Goal: Information Seeking & Learning: Find specific fact

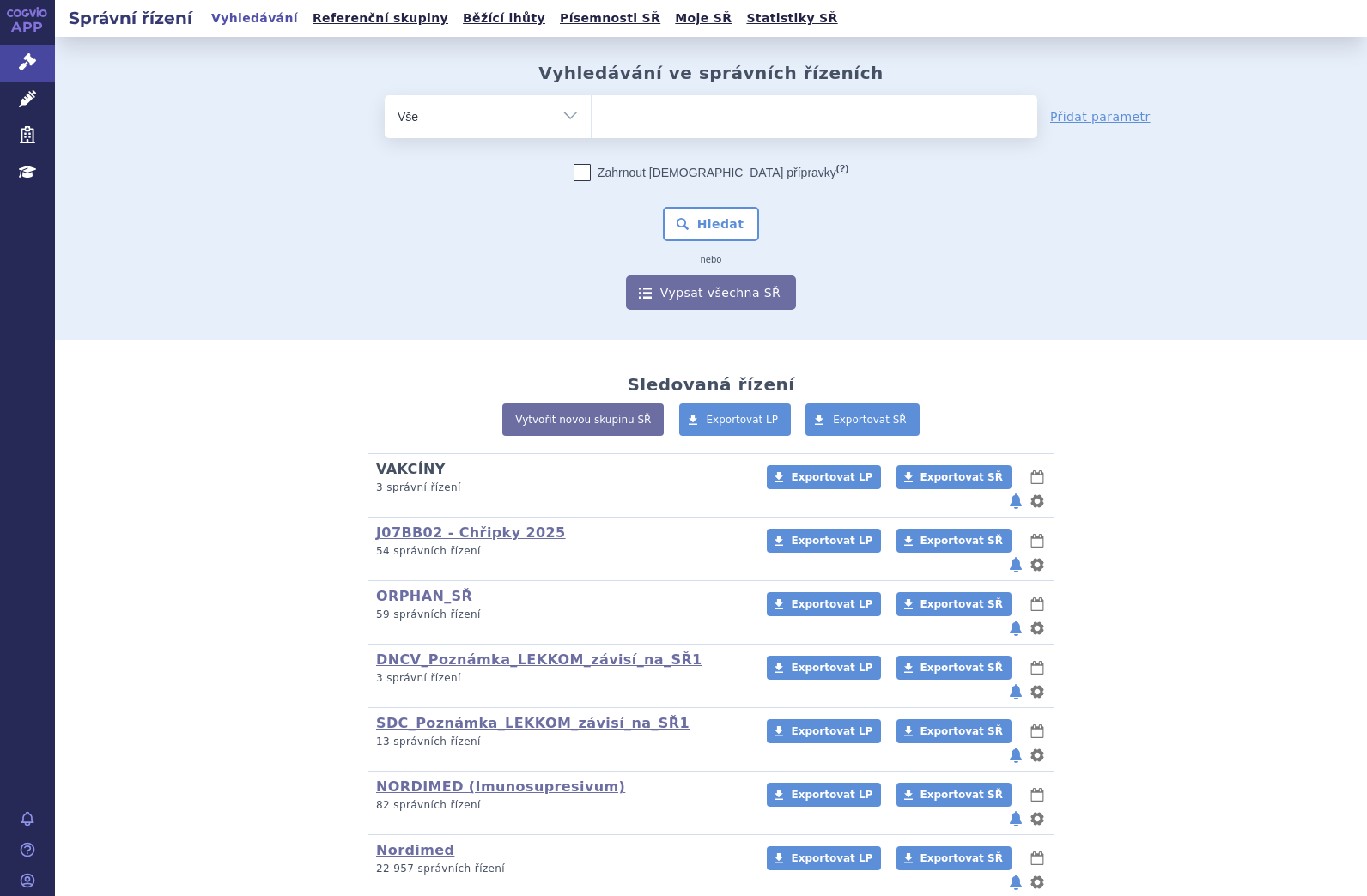
click at [415, 473] on link "VAKCÍNY" at bounding box center [410, 469] width 70 height 16
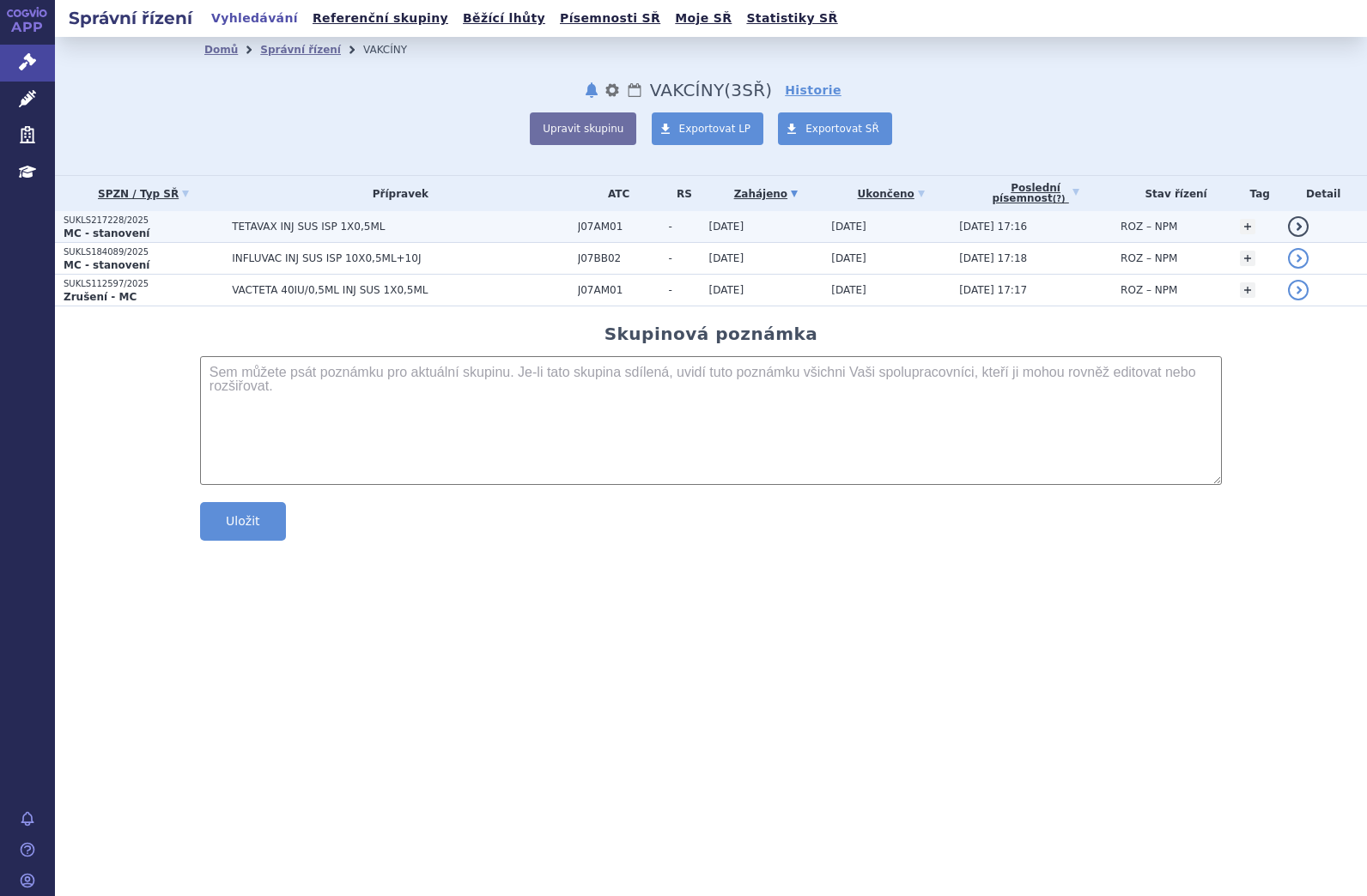
click at [249, 228] on span "TETAVAX INJ SUS ISP 1X0,5ML" at bounding box center [400, 226] width 338 height 12
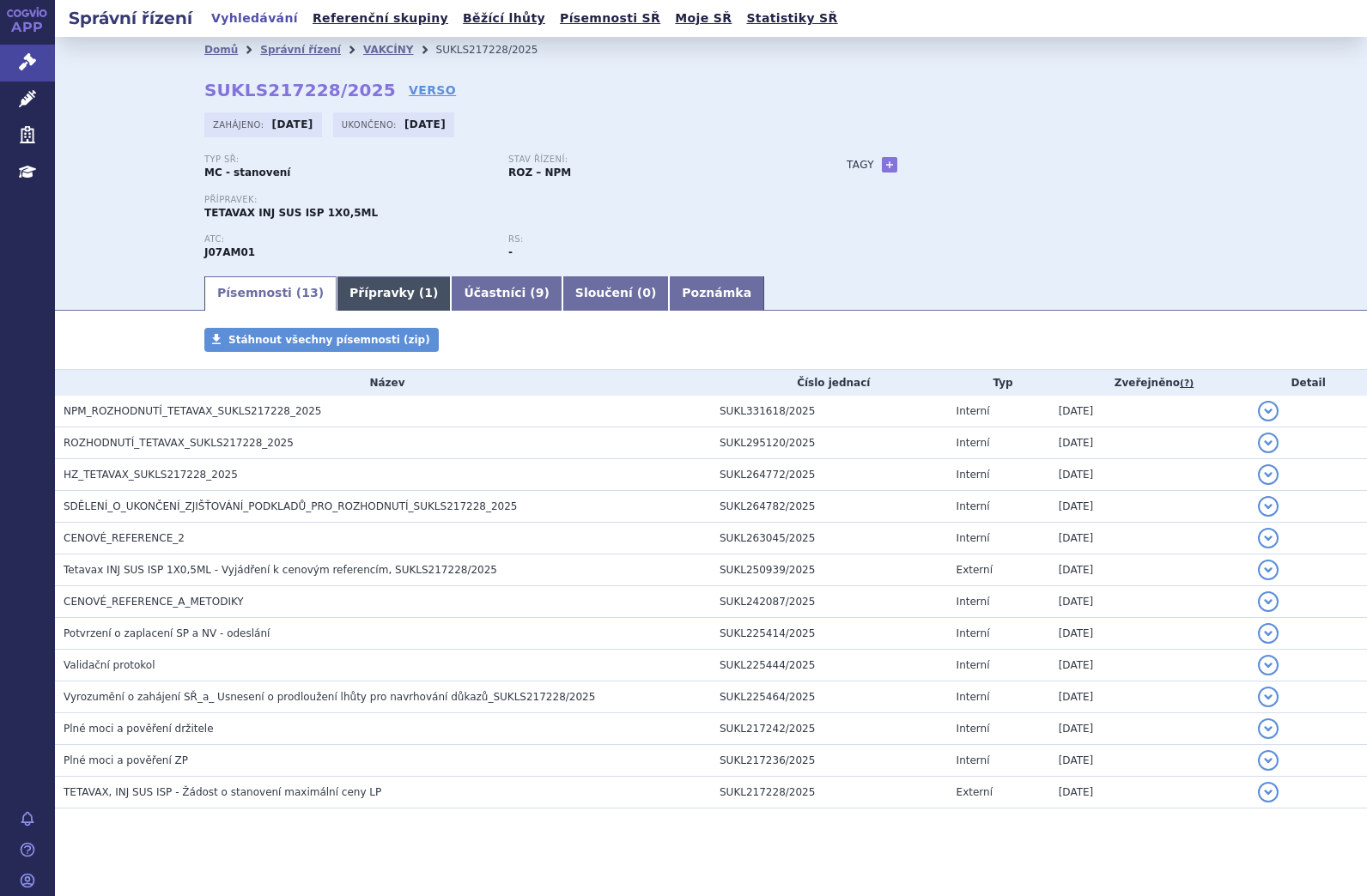
click at [356, 292] on link "Přípravky ( 1 )" at bounding box center [393, 293] width 114 height 35
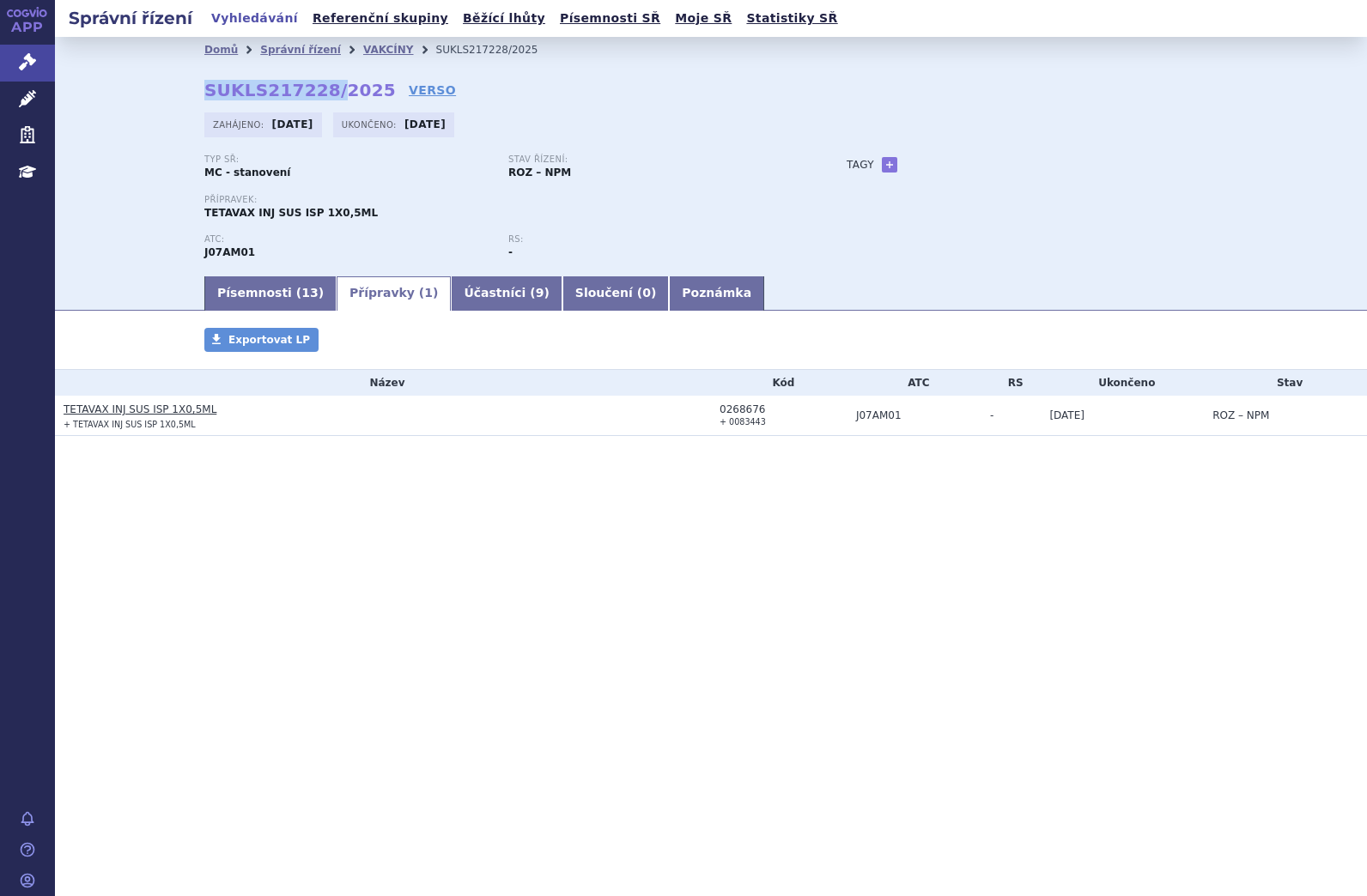
drag, startPoint x: 200, startPoint y: 83, endPoint x: 323, endPoint y: 91, distance: 123.3
click at [323, 91] on div "Domů Správní řízení VAKCÍNY SUKLS217228/2025 SUKLS217228/2025 VERSO Zahájeno: 0…" at bounding box center [710, 168] width 1082 height 212
drag, startPoint x: 726, startPoint y: 426, endPoint x: 761, endPoint y: 426, distance: 35.0
click at [761, 426] on td "0268676 + 0083443" at bounding box center [778, 415] width 136 height 41
copy small "0083443"
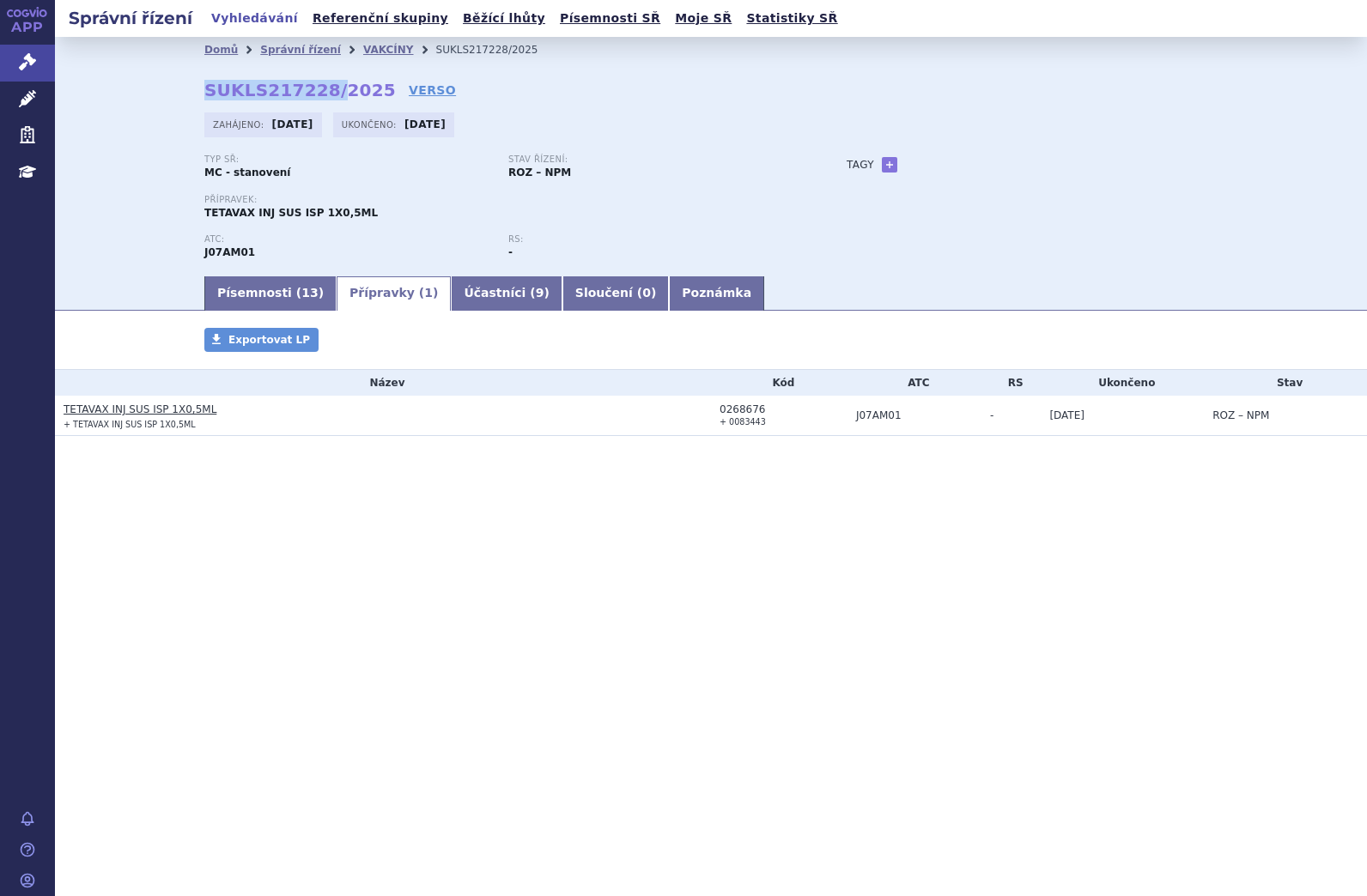
copy small "0083443"
drag, startPoint x: 720, startPoint y: 409, endPoint x: 757, endPoint y: 412, distance: 37.1
click at [757, 412] on div "0268676" at bounding box center [783, 409] width 128 height 12
copy div "0268676"
drag, startPoint x: 249, startPoint y: 218, endPoint x: 382, endPoint y: 218, distance: 133.0
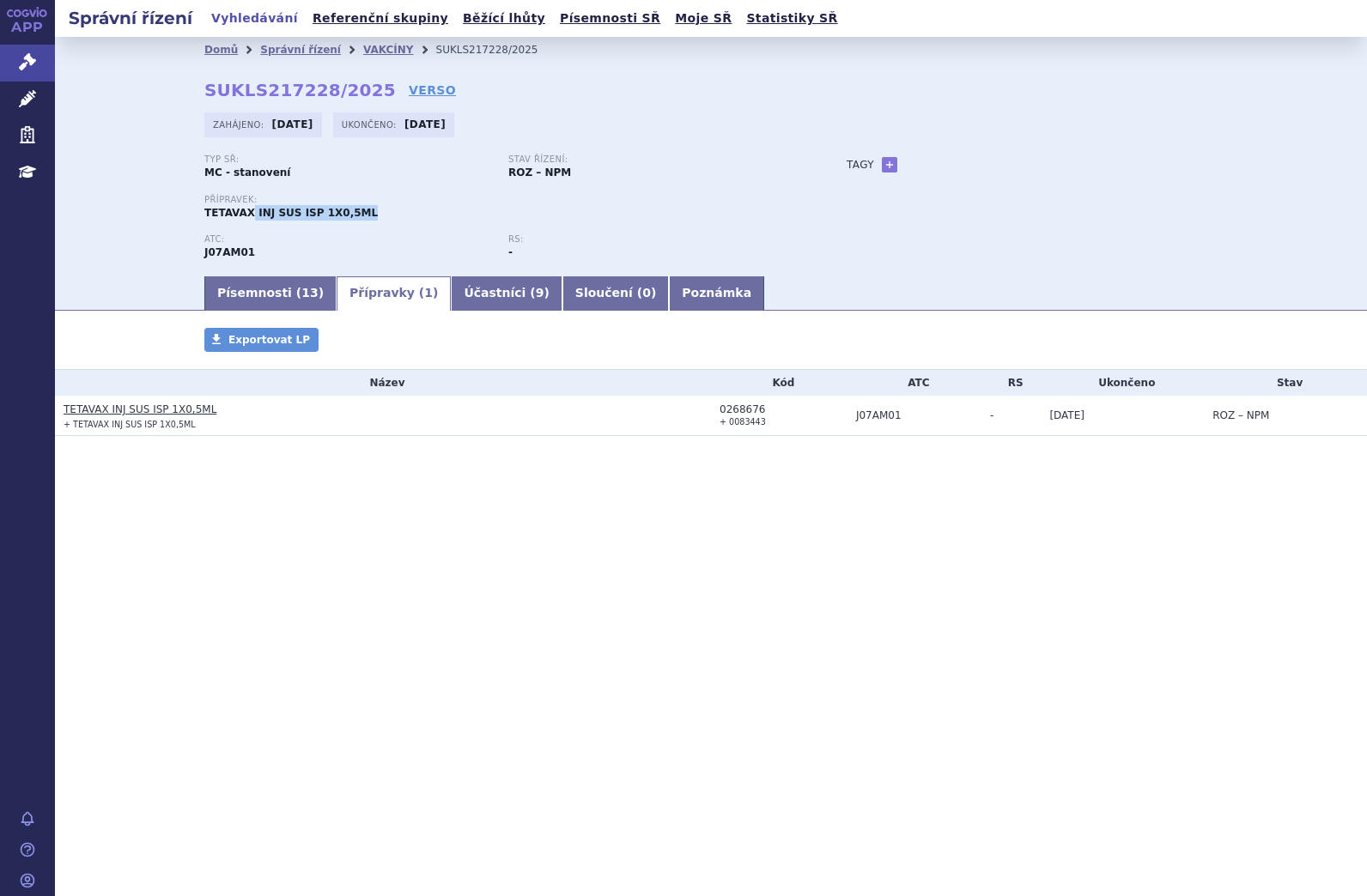
click at [382, 218] on div "Přípravek: TETAVAX INJ SUS ISP 1X0,5ML" at bounding box center [509, 208] width 608 height 26
drag, startPoint x: 767, startPoint y: 409, endPoint x: 719, endPoint y: 409, distance: 48.0
click at [719, 409] on div "0268676" at bounding box center [783, 409] width 128 height 12
copy div "0268676"
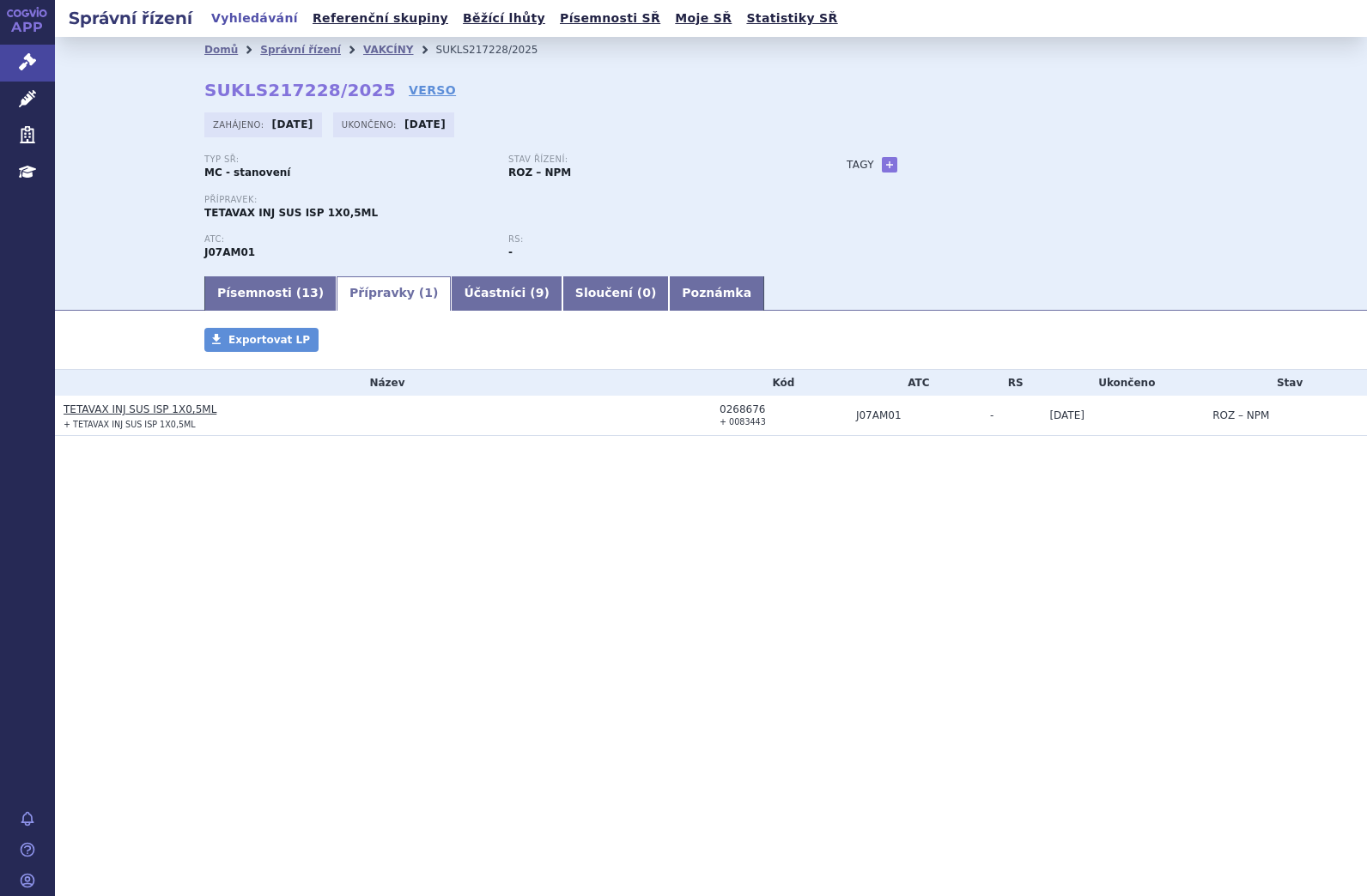
click at [294, 597] on div "Správní řízení Vyhledávání Referenční skupiny Běžící lhůty Písemnosti SŘ Moje S…" at bounding box center [710, 448] width 1311 height 896
drag, startPoint x: 506, startPoint y: 171, endPoint x: 585, endPoint y: 171, distance: 79.0
click at [585, 171] on div "Typ SŘ: MC - stanovení Stav řízení: ROZ – NPM" at bounding box center [509, 175] width 608 height 40
click at [364, 45] on link "VAKCÍNY" at bounding box center [388, 50] width 51 height 12
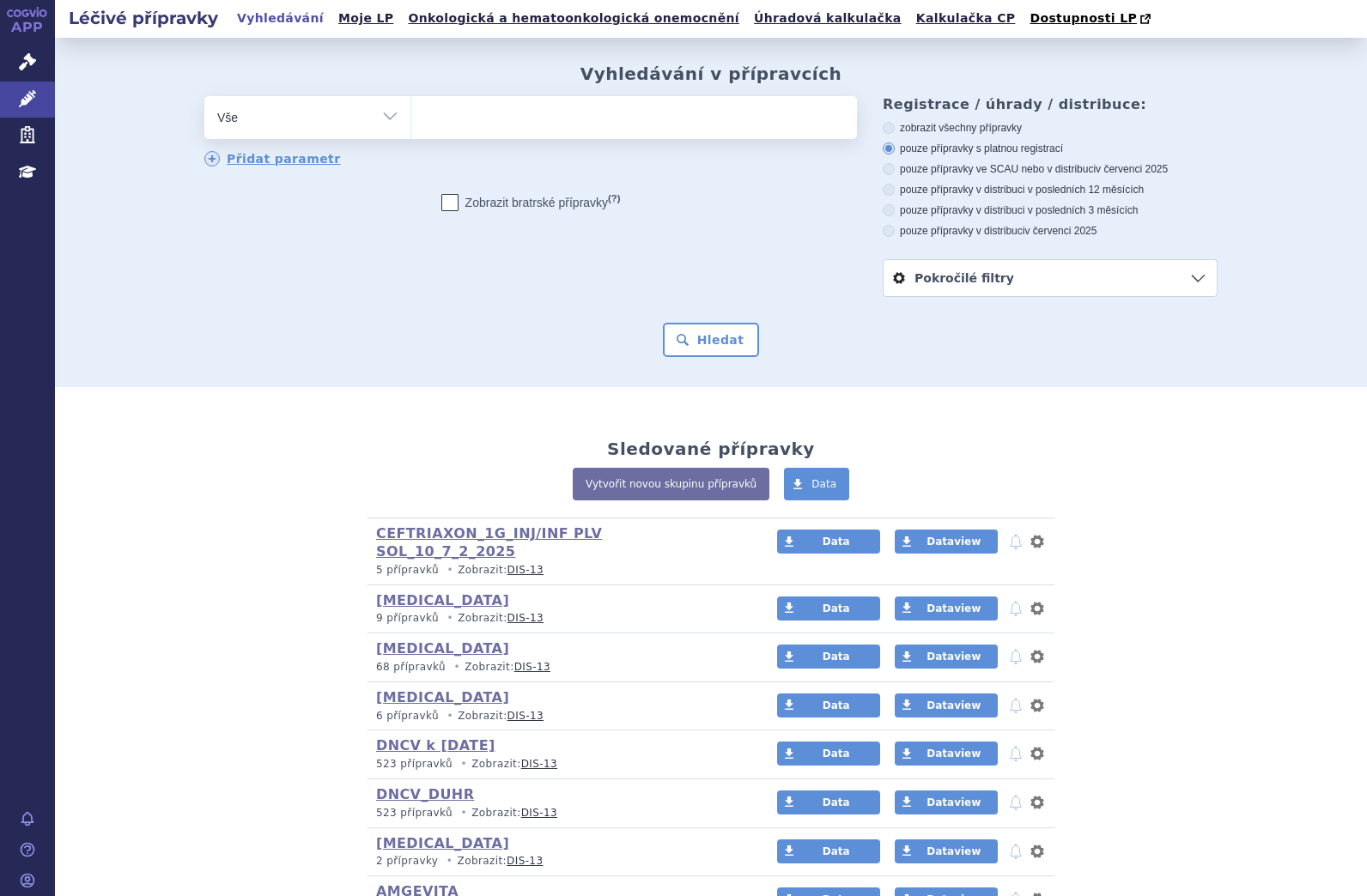
drag, startPoint x: 486, startPoint y: 128, endPoint x: 496, endPoint y: 128, distance: 10.0
click at [494, 129] on ul at bounding box center [634, 114] width 445 height 36
click at [411, 129] on select at bounding box center [410, 116] width 1 height 43
paste input "0083443"
type input "0083443"
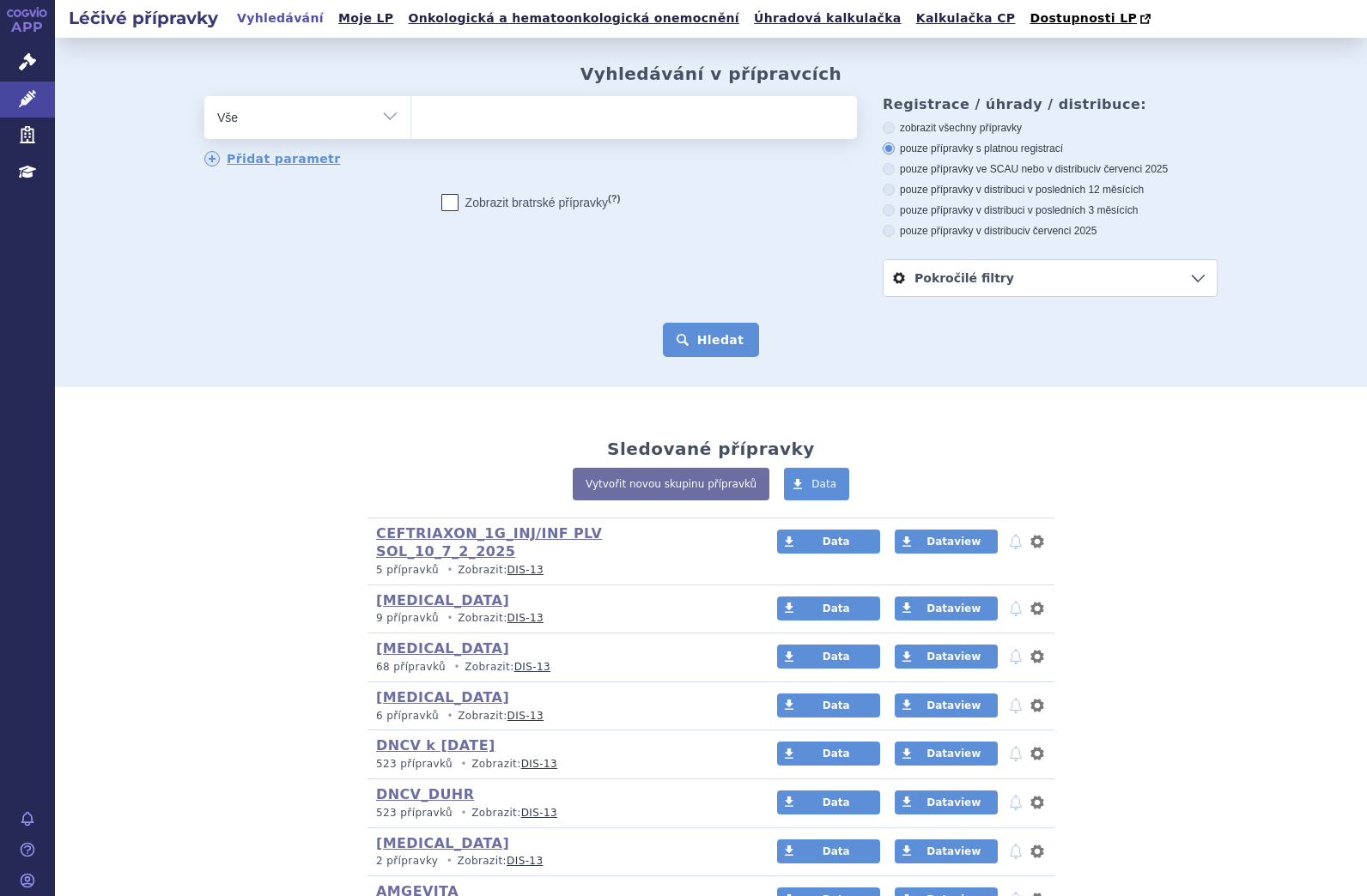
select select "0083443"
click at [721, 338] on button "Hledat" at bounding box center [711, 340] width 97 height 35
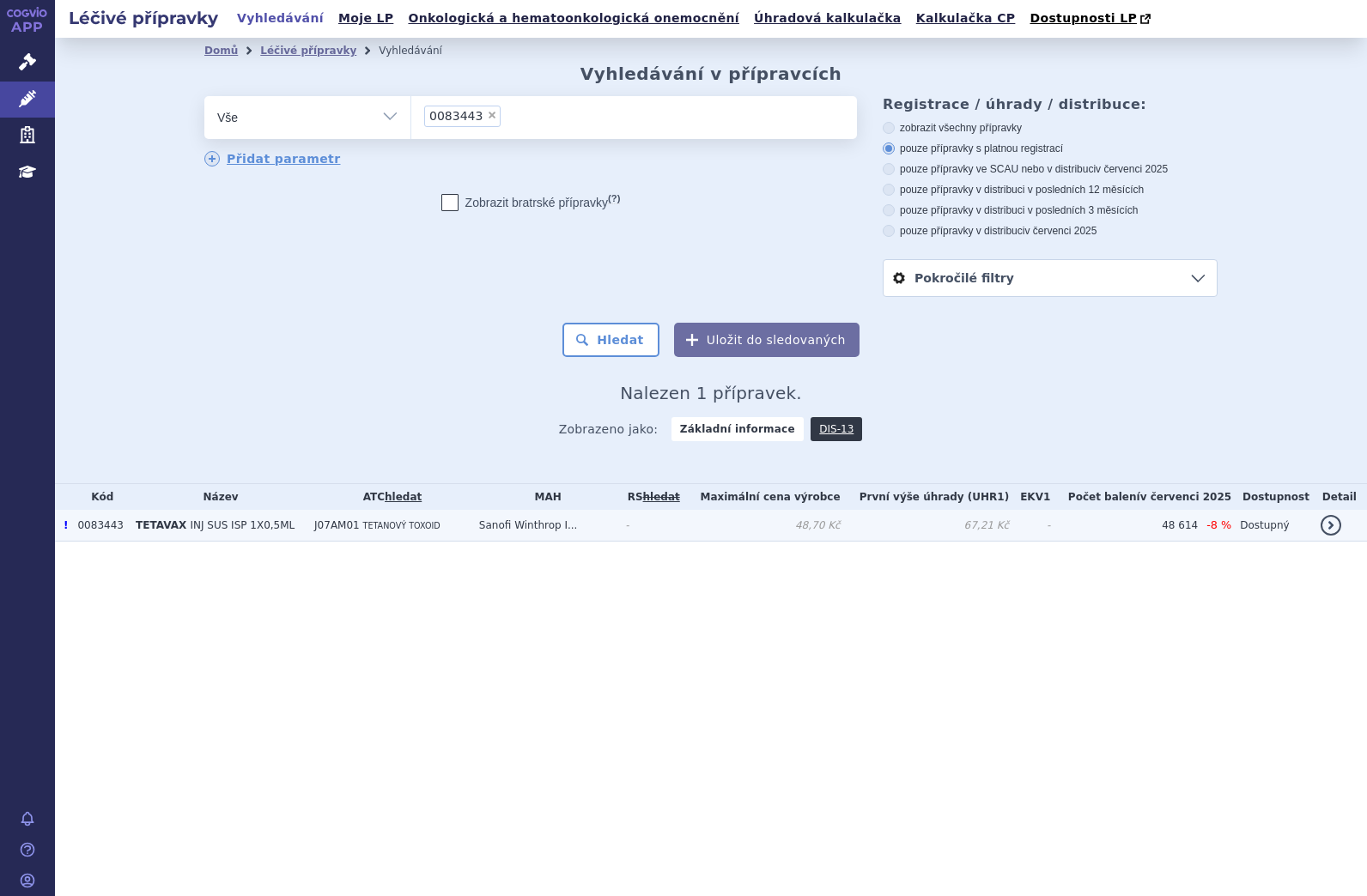
click at [284, 539] on td "TETAVAX INJ SUS ISP 1X0,5ML" at bounding box center [217, 525] width 179 height 32
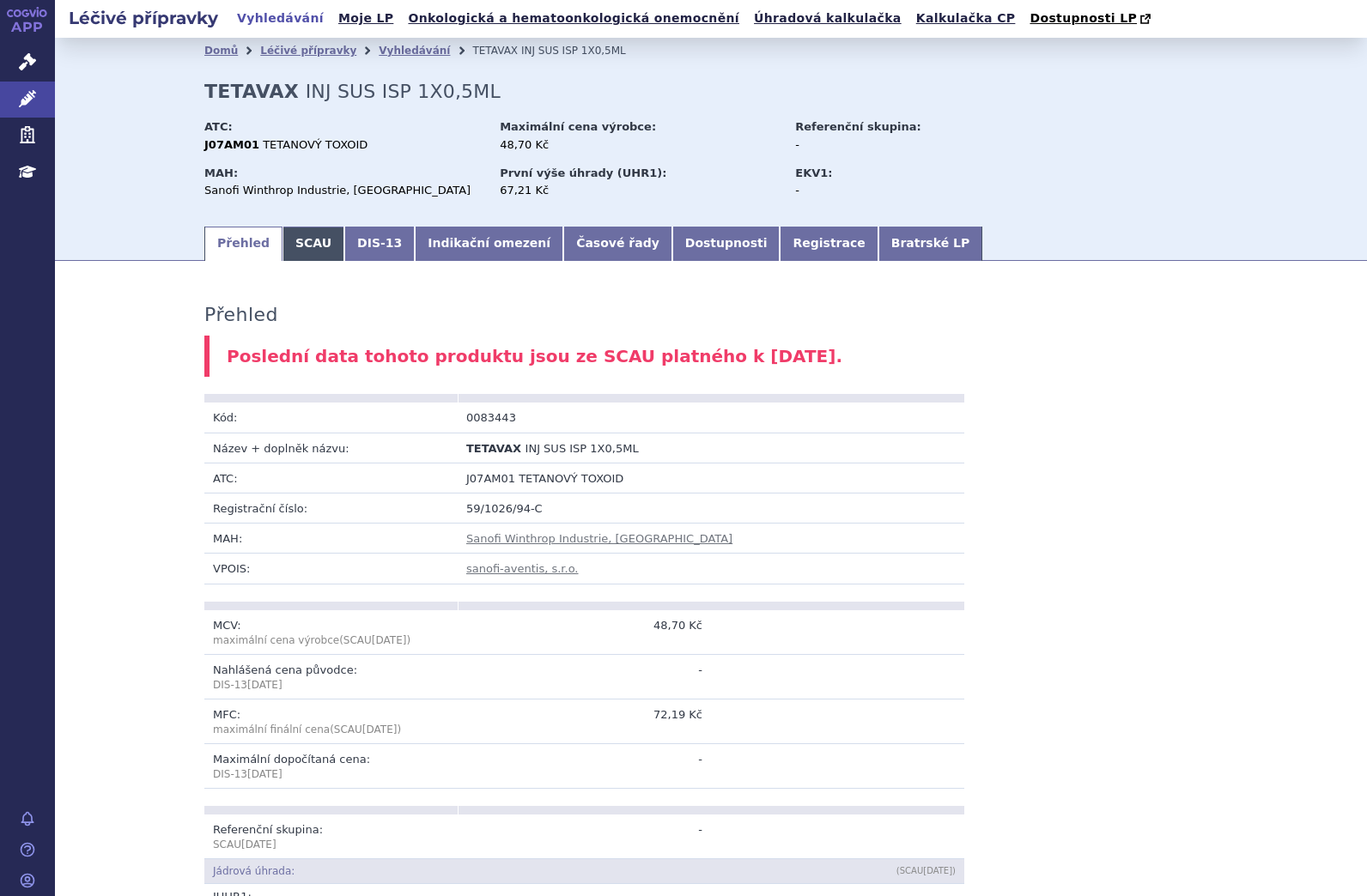
drag, startPoint x: 287, startPoint y: 246, endPoint x: 296, endPoint y: 255, distance: 12.7
click at [289, 248] on link "SCAU" at bounding box center [313, 243] width 62 height 35
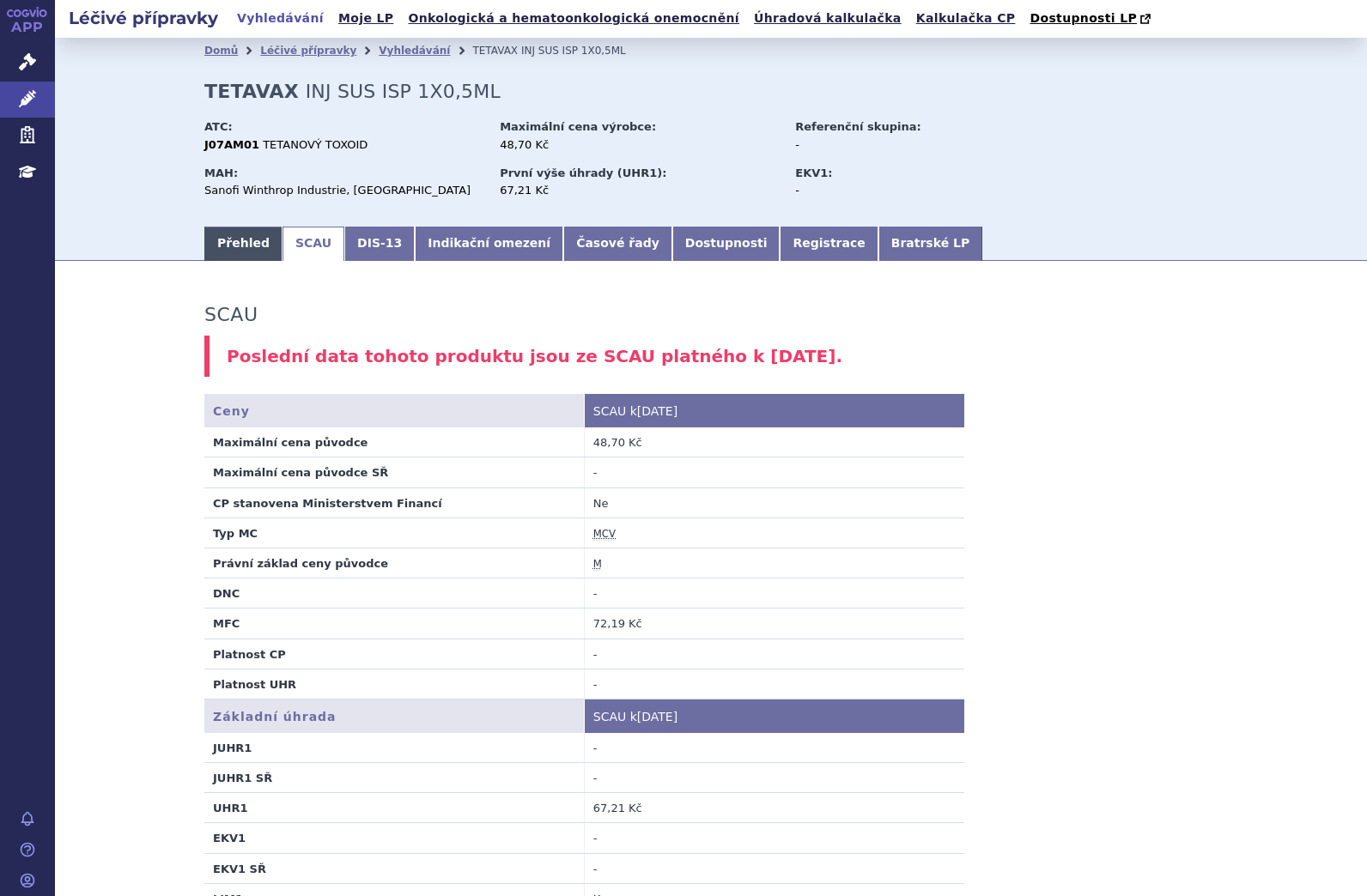
click at [221, 240] on link "Přehled" at bounding box center [243, 243] width 78 height 35
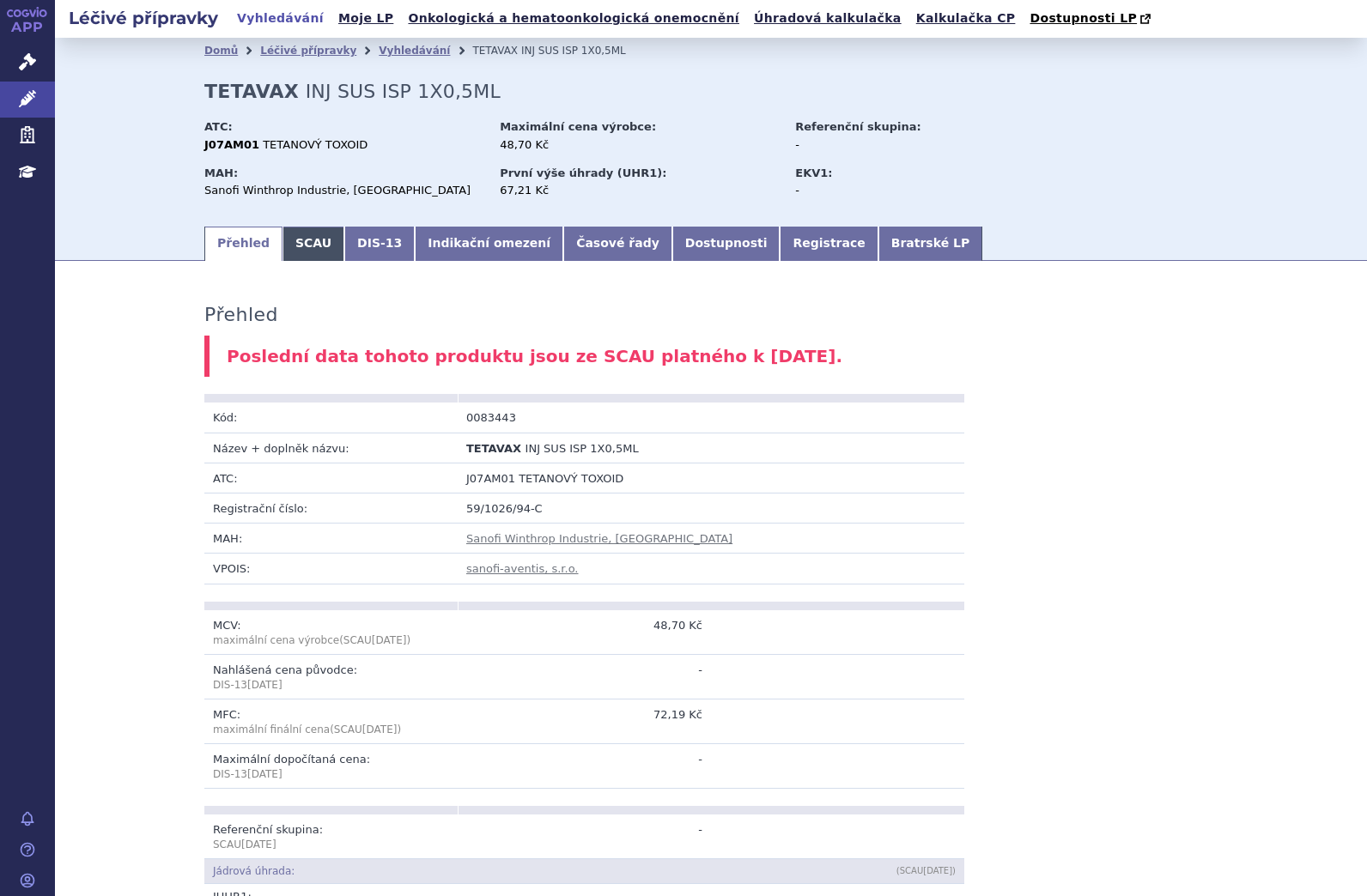
click at [305, 247] on link "SCAU" at bounding box center [313, 243] width 62 height 35
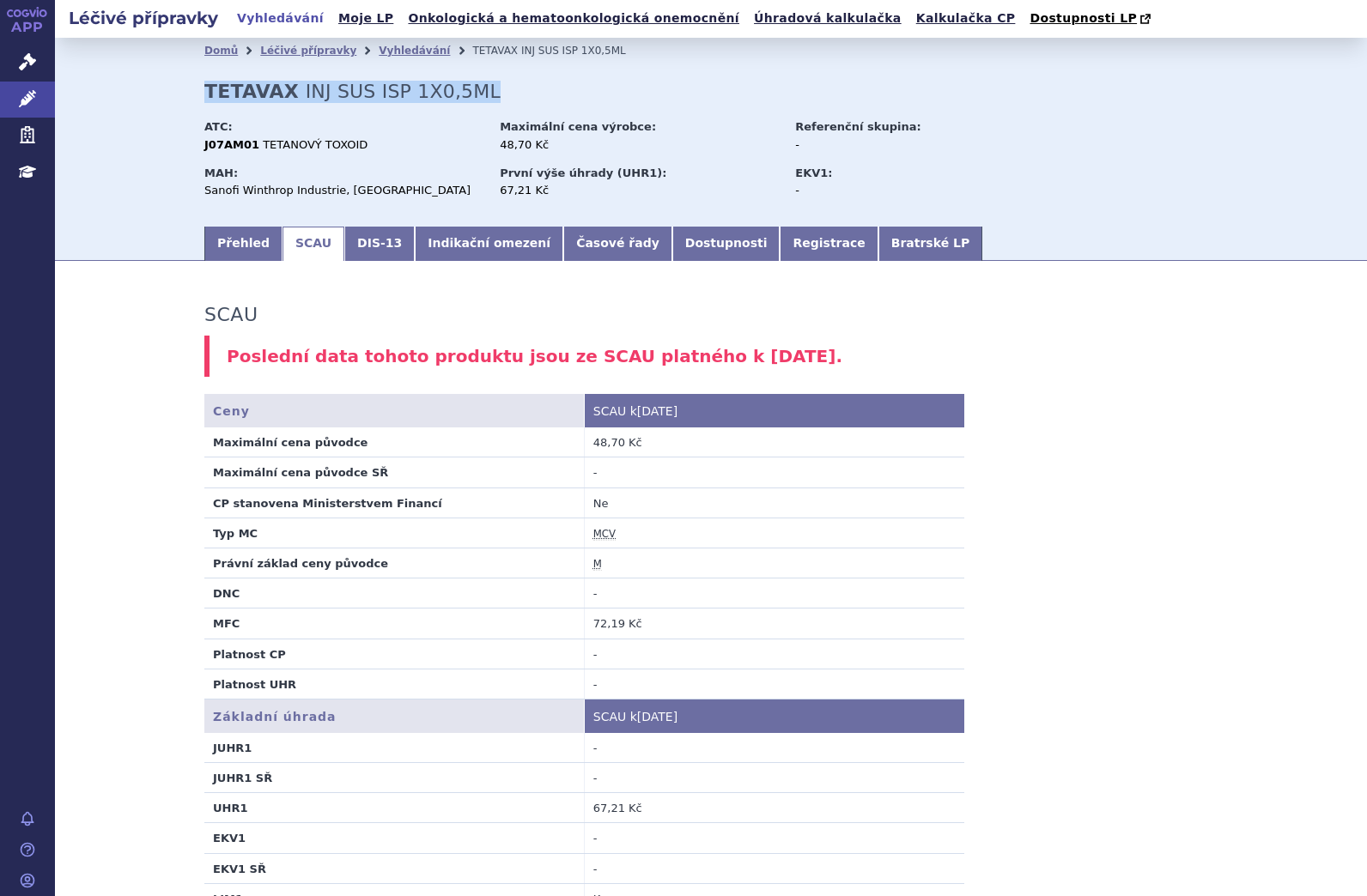
drag, startPoint x: 202, startPoint y: 93, endPoint x: 456, endPoint y: 92, distance: 254.0
click at [456, 92] on h2 "TETAVAX INJ SUS ISP 1X0,5ML" at bounding box center [353, 91] width 296 height 22
copy h2 "TETAVAX INJ SUS ISP 1X0,5ML"
click at [237, 236] on link "Přehled" at bounding box center [243, 243] width 78 height 35
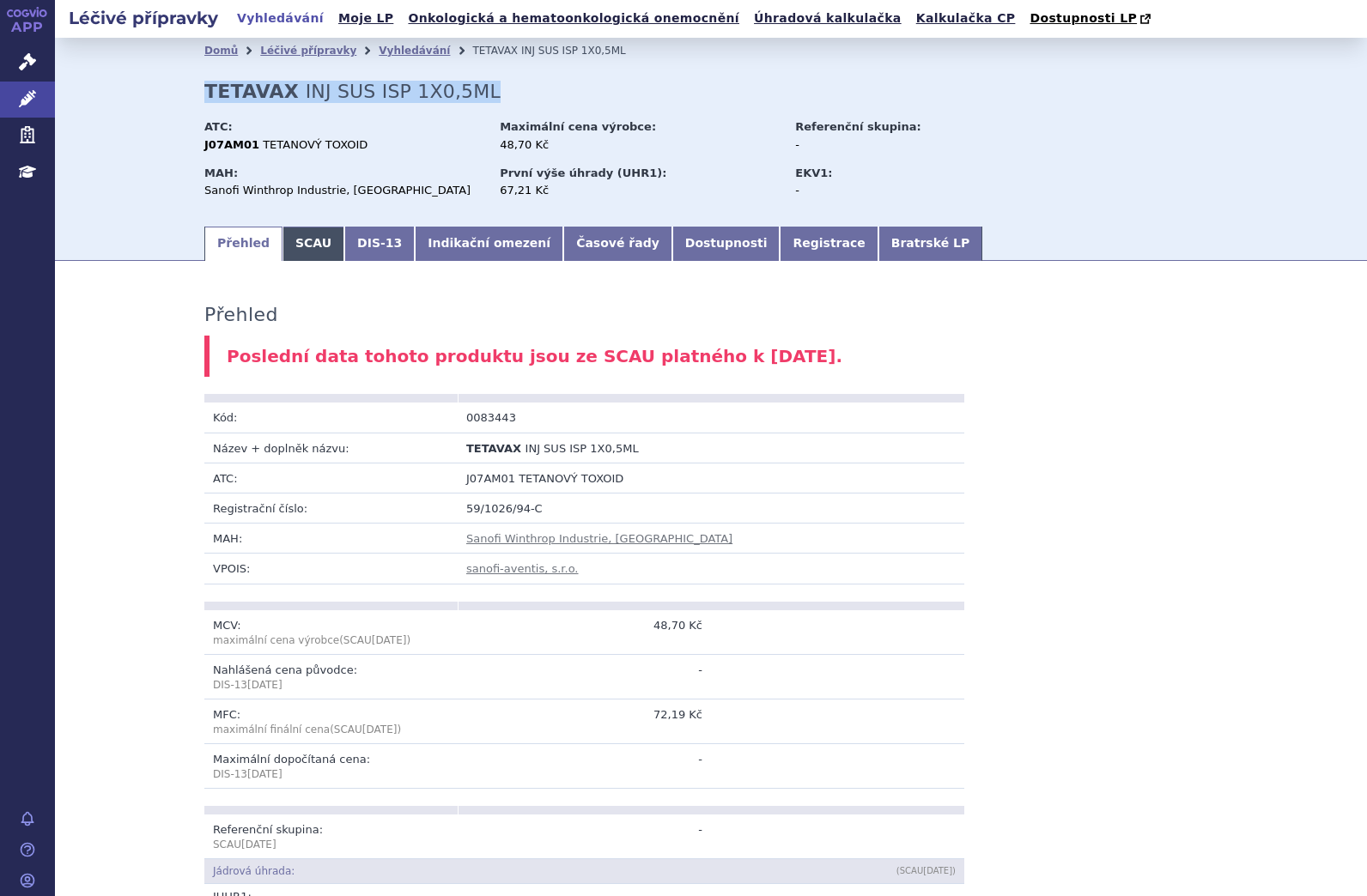
click at [296, 240] on link "SCAU" at bounding box center [313, 243] width 62 height 35
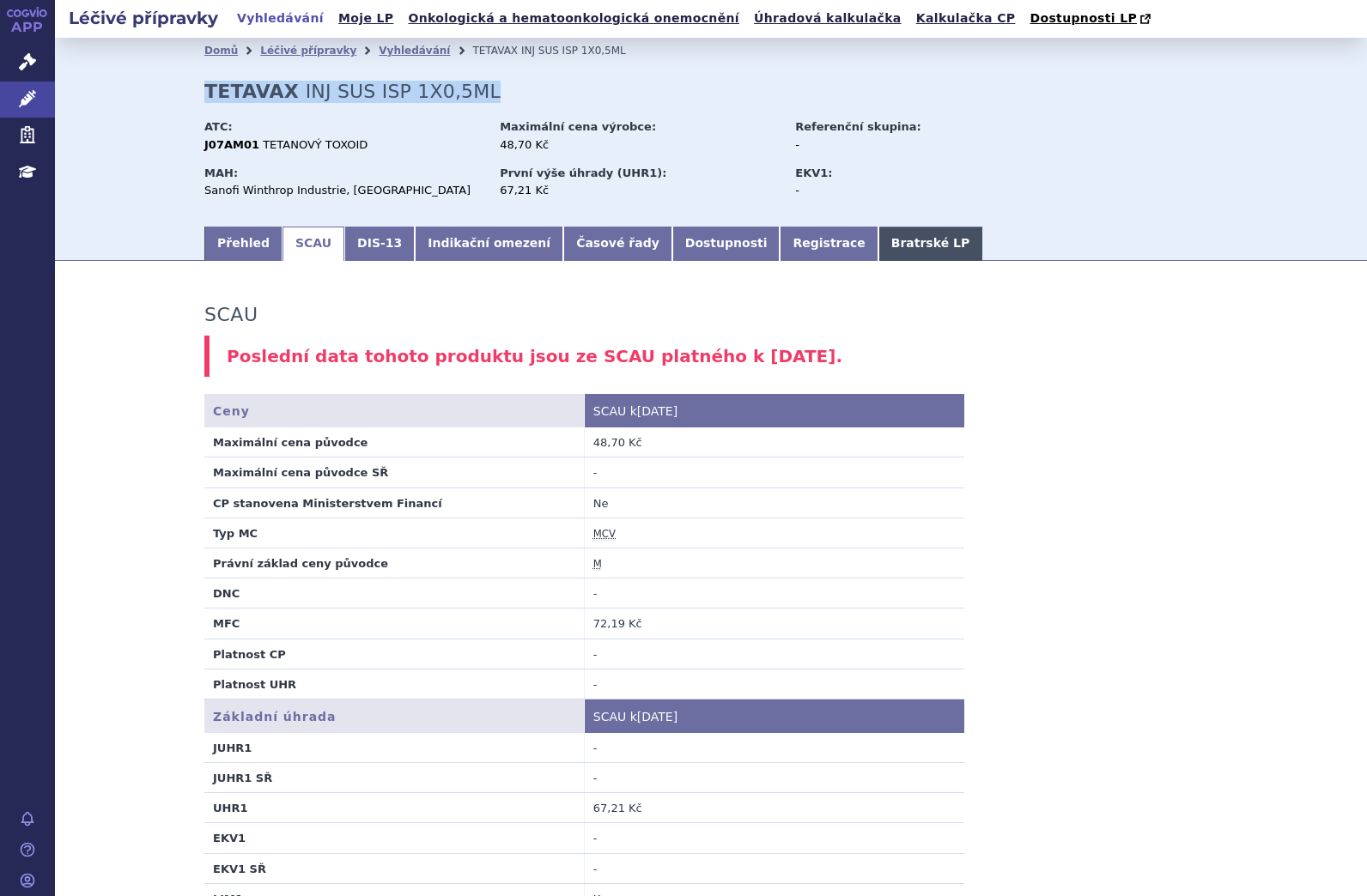
click at [878, 246] on link "Bratrské LP" at bounding box center [930, 243] width 104 height 35
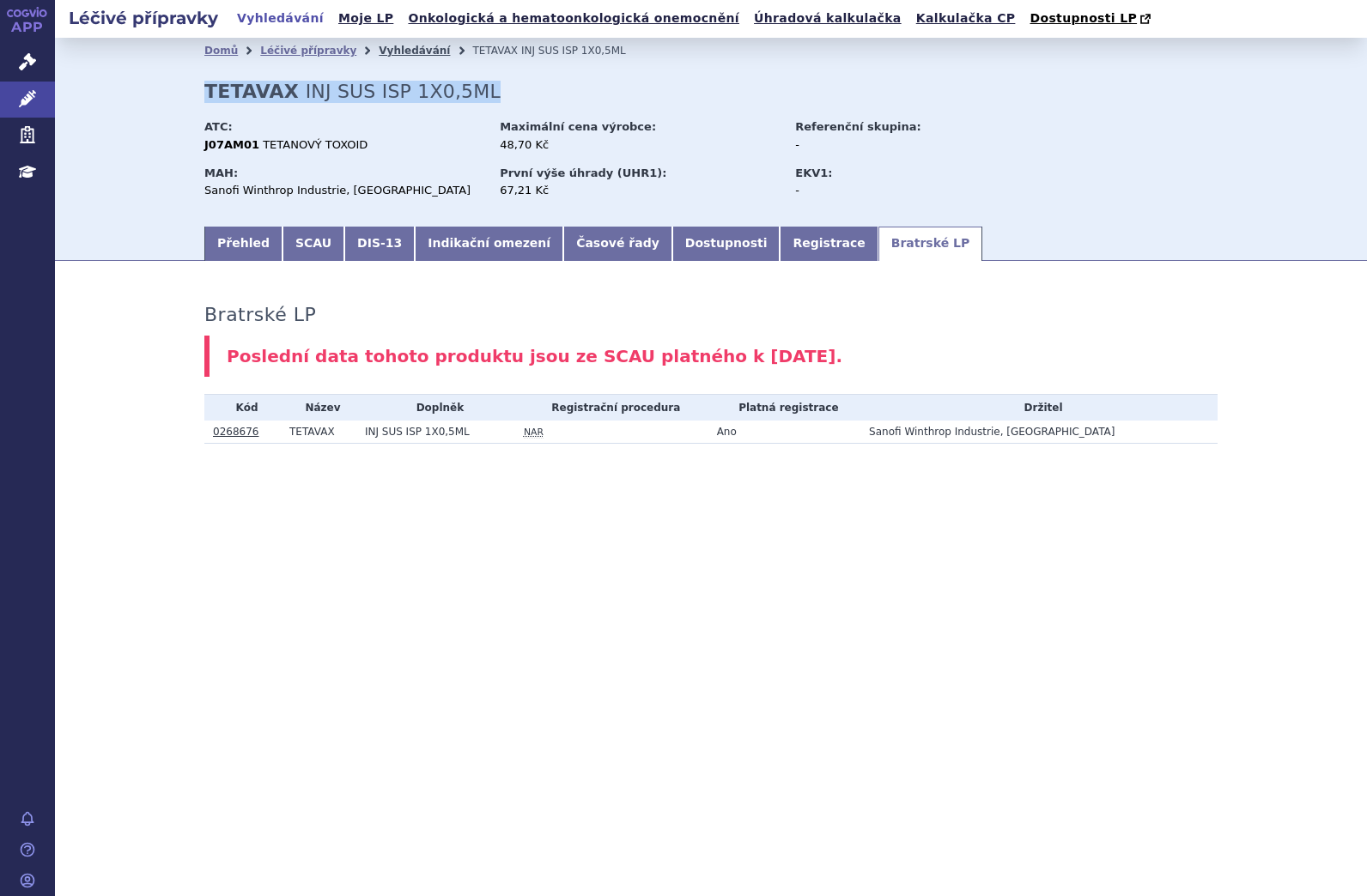
click at [383, 49] on link "Vyhledávání" at bounding box center [414, 51] width 72 height 12
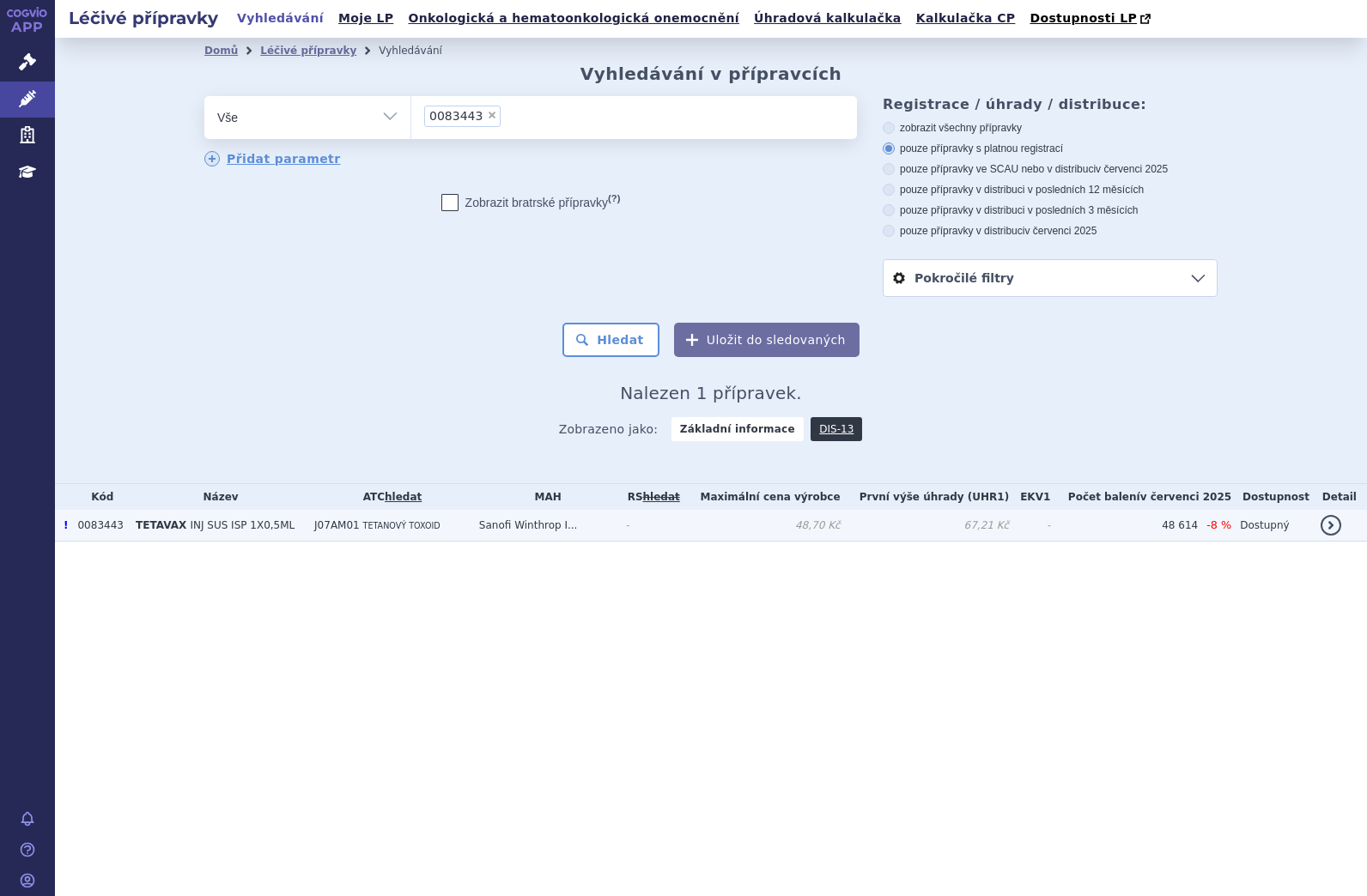
click at [230, 531] on span "INJ SUS ISP 1X0,5ML" at bounding box center [241, 525] width 104 height 12
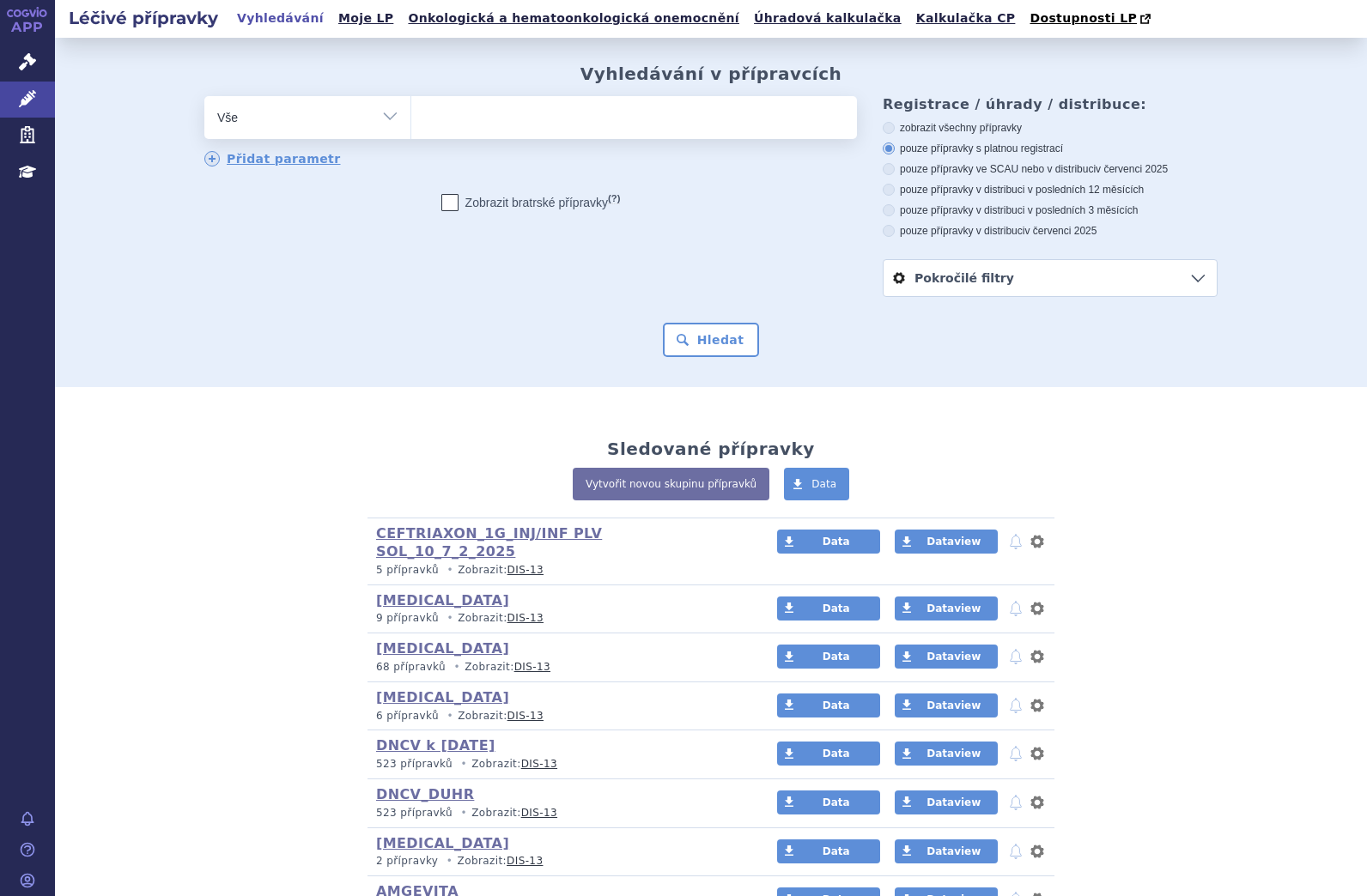
click at [546, 118] on ul at bounding box center [634, 114] width 445 height 36
click at [411, 118] on select at bounding box center [410, 116] width 1 height 43
paste input "0268676"
type input "0268676"
select select "0268676"
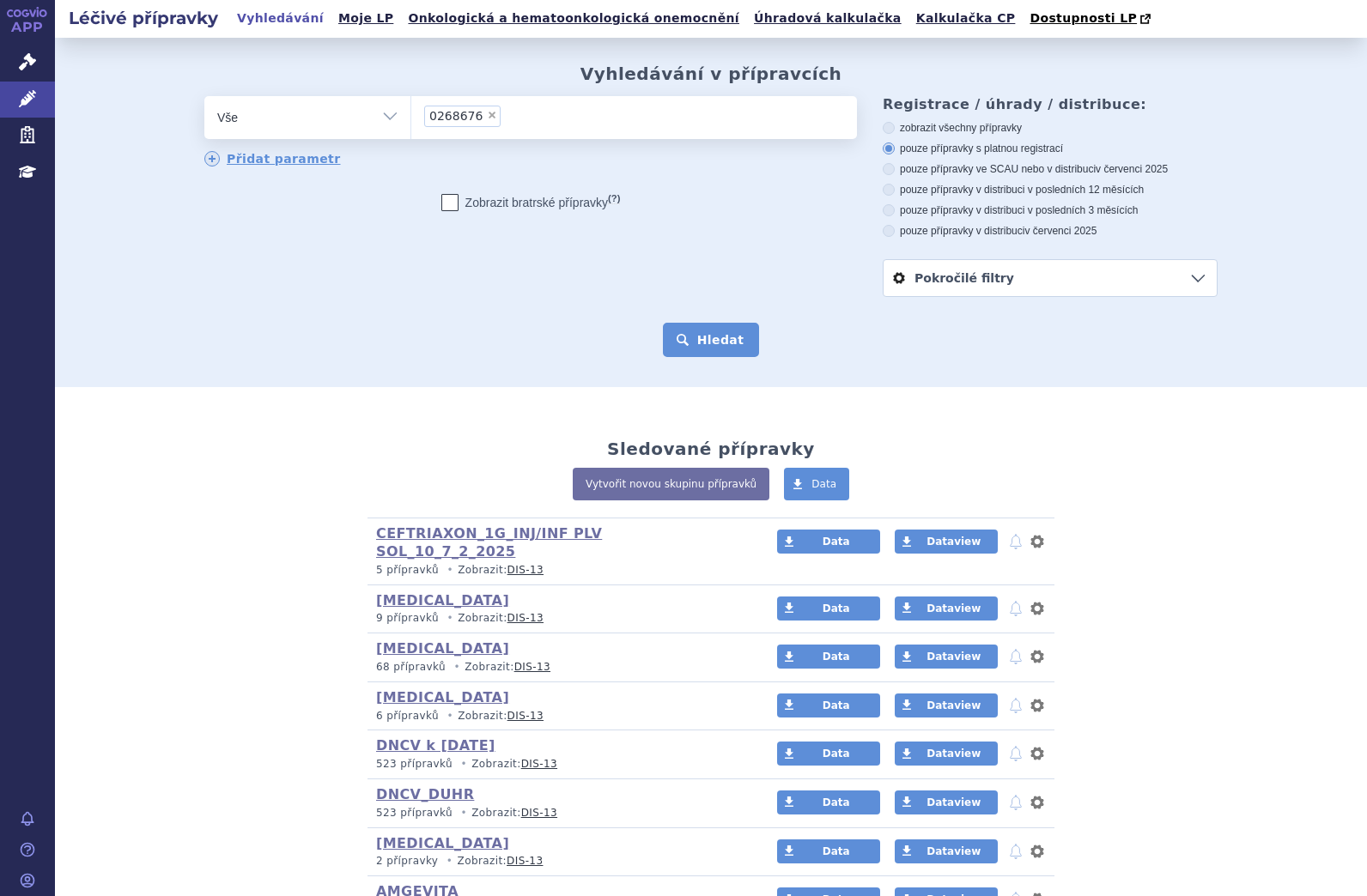
click at [695, 340] on button "Hledat" at bounding box center [711, 340] width 97 height 35
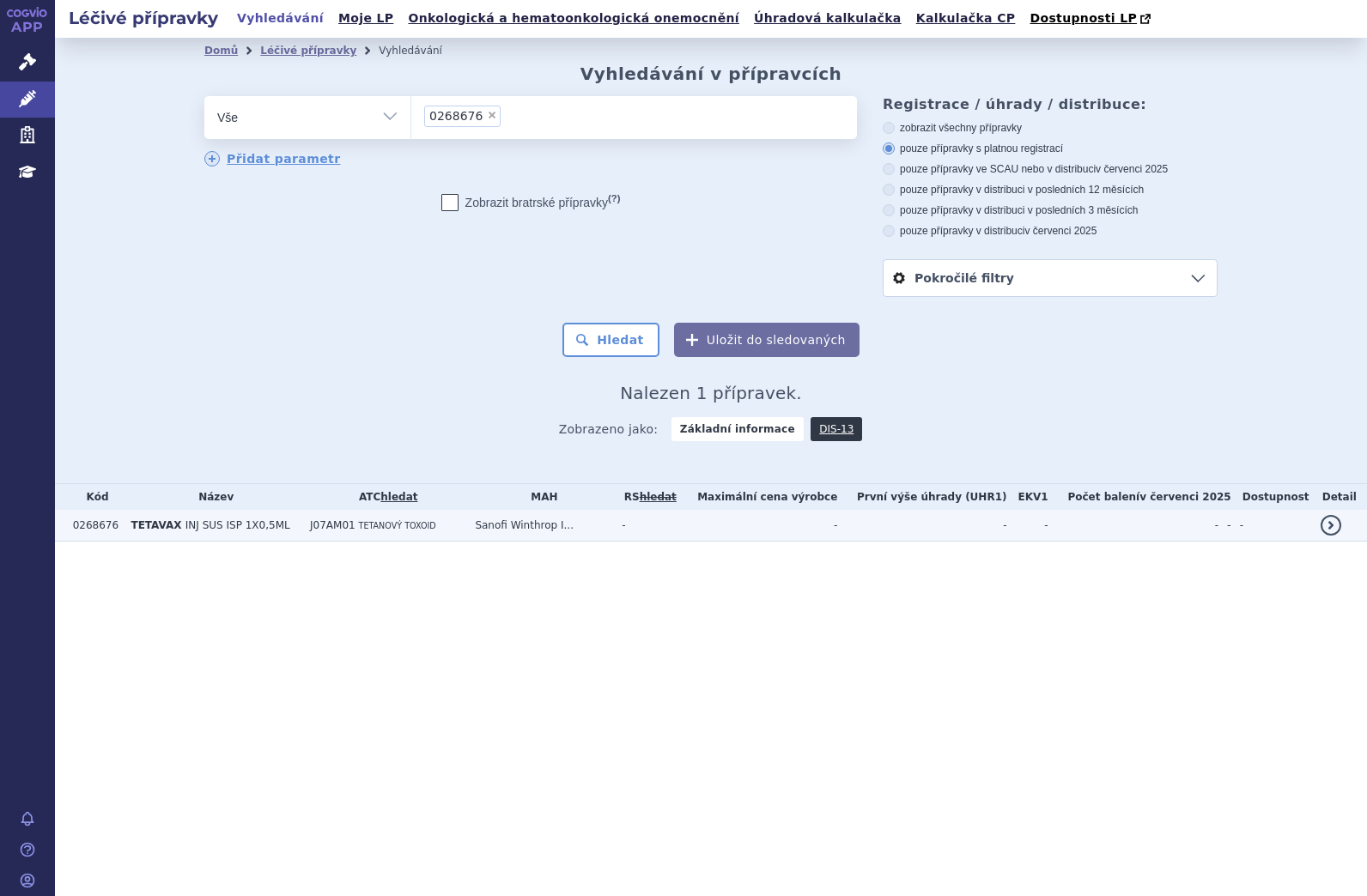
click at [291, 532] on td "TETAVAX INJ SUS ISP 1X0,5ML" at bounding box center [212, 525] width 180 height 32
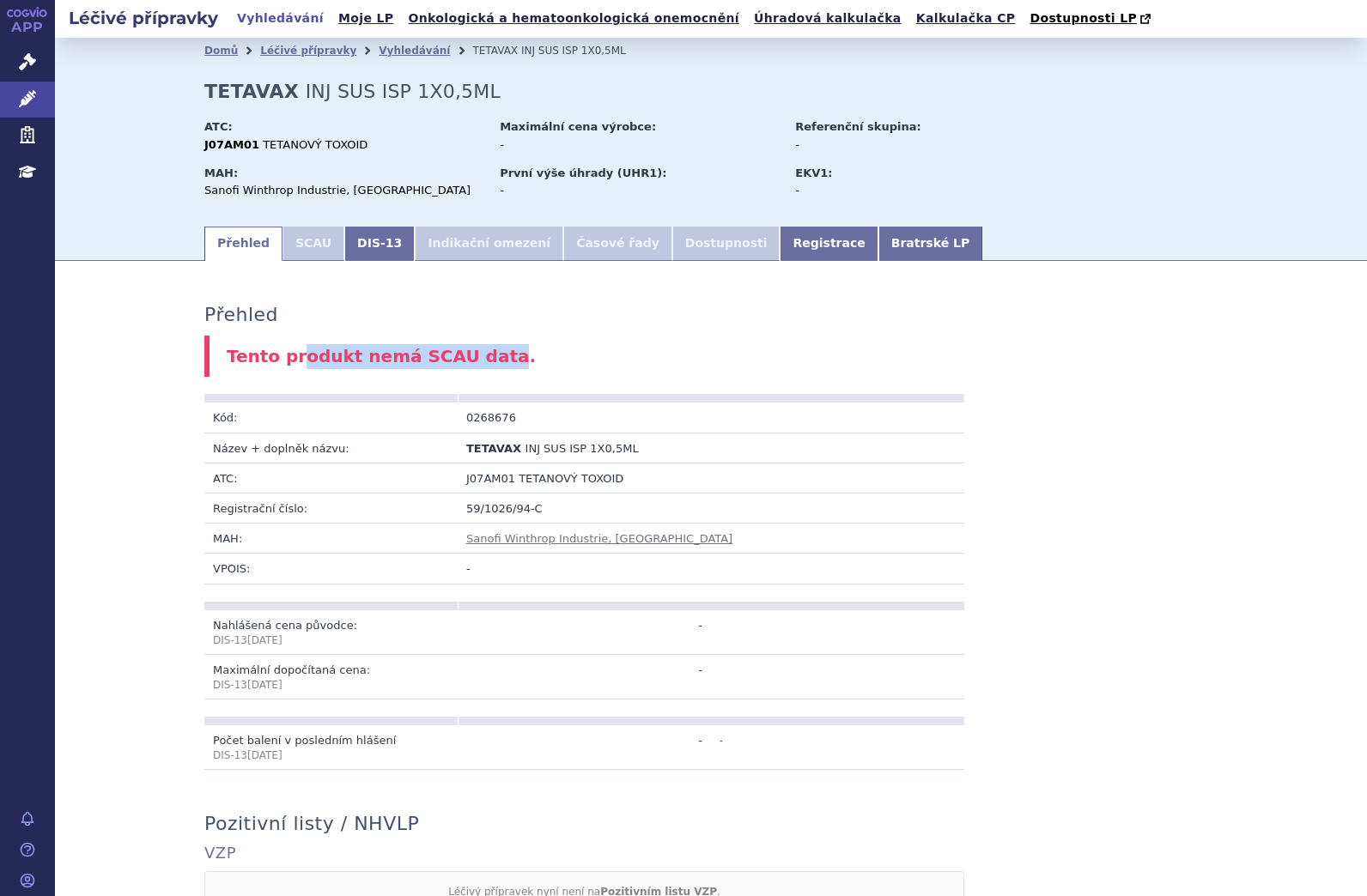
drag, startPoint x: 285, startPoint y: 354, endPoint x: 474, endPoint y: 355, distance: 189.0
click at [474, 355] on div "Tento produkt nemá SCAU data." at bounding box center [711, 357] width 1013 height 42
click at [780, 252] on link "Registrace" at bounding box center [829, 243] width 98 height 35
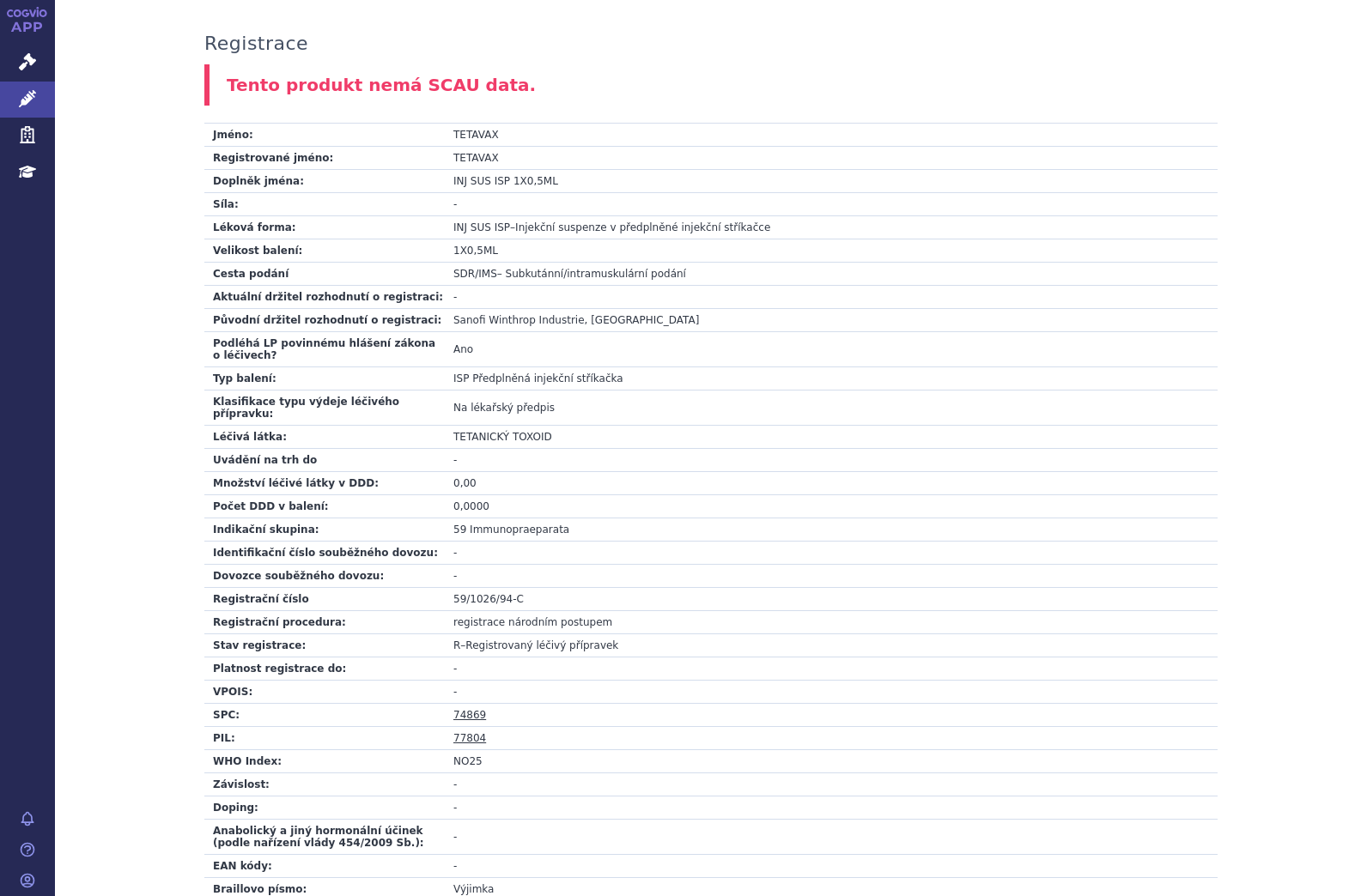
scroll to position [83, 0]
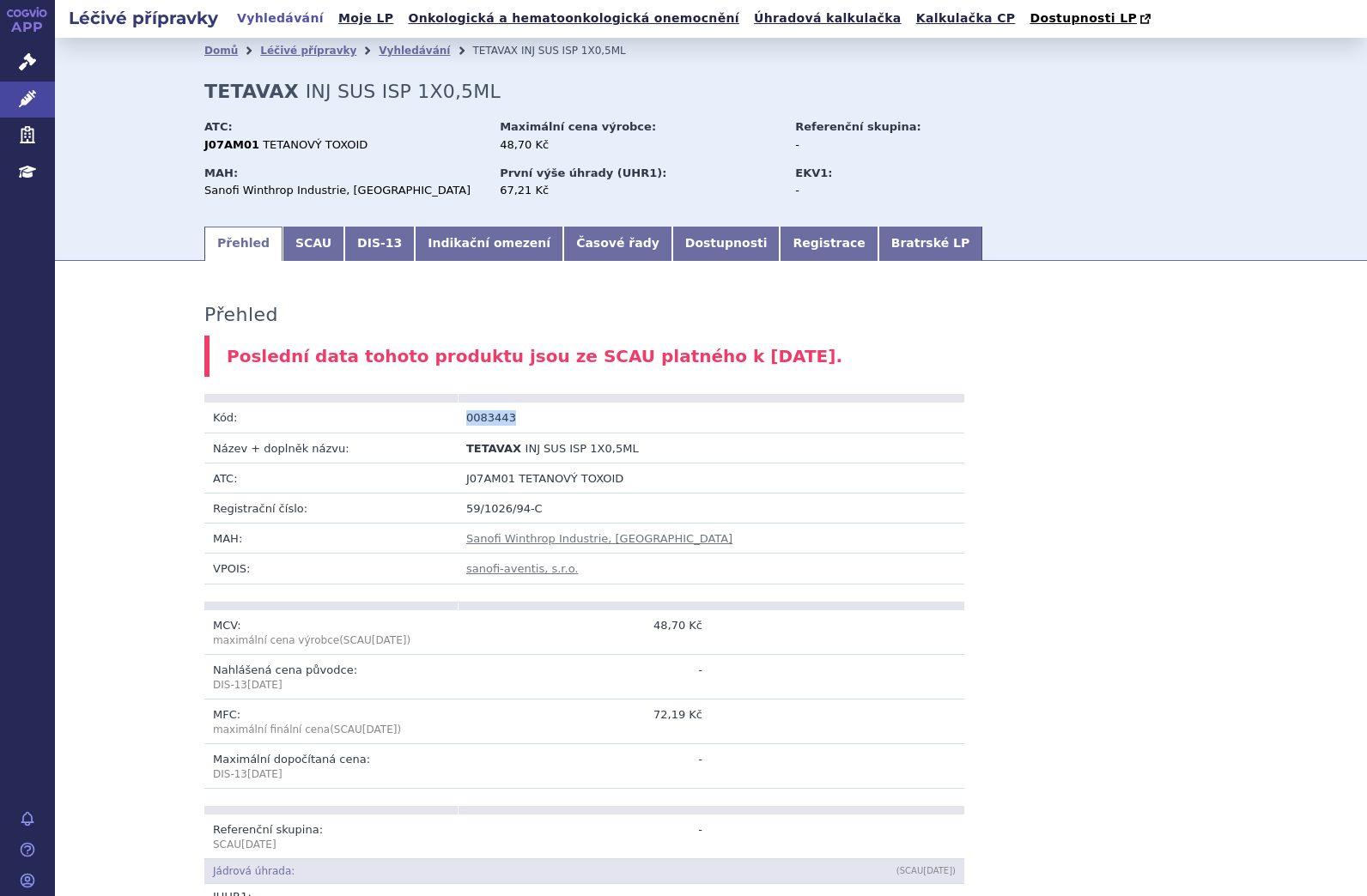
drag, startPoint x: 462, startPoint y: 417, endPoint x: 486, endPoint y: 421, distance: 24.3
click at [501, 418] on td "0083443" at bounding box center [584, 417] width 253 height 30
copy td "0083443"
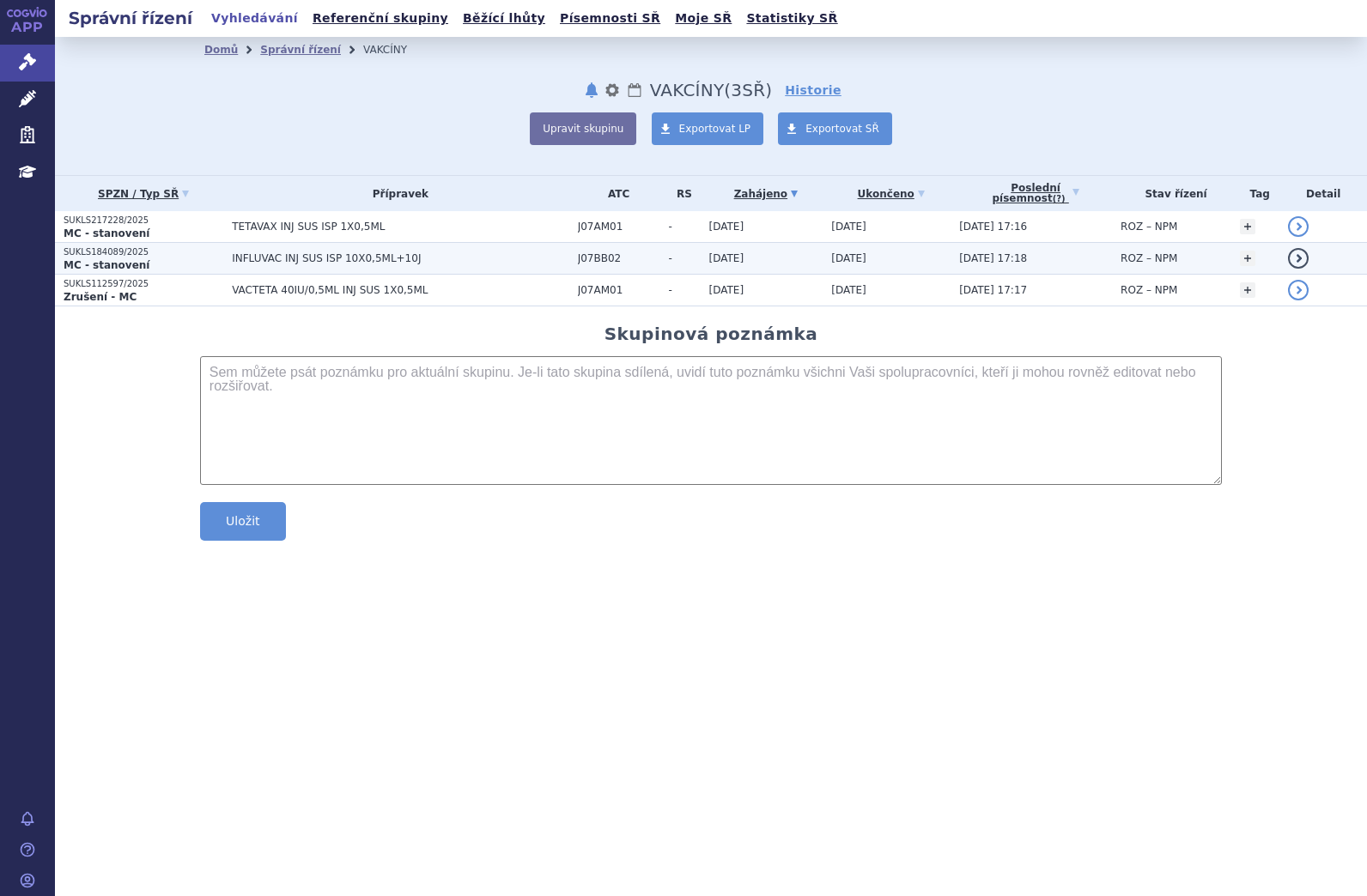
click at [269, 259] on span "INFLUVAC INJ SUS ISP 10X0,5ML+10J" at bounding box center [400, 258] width 338 height 12
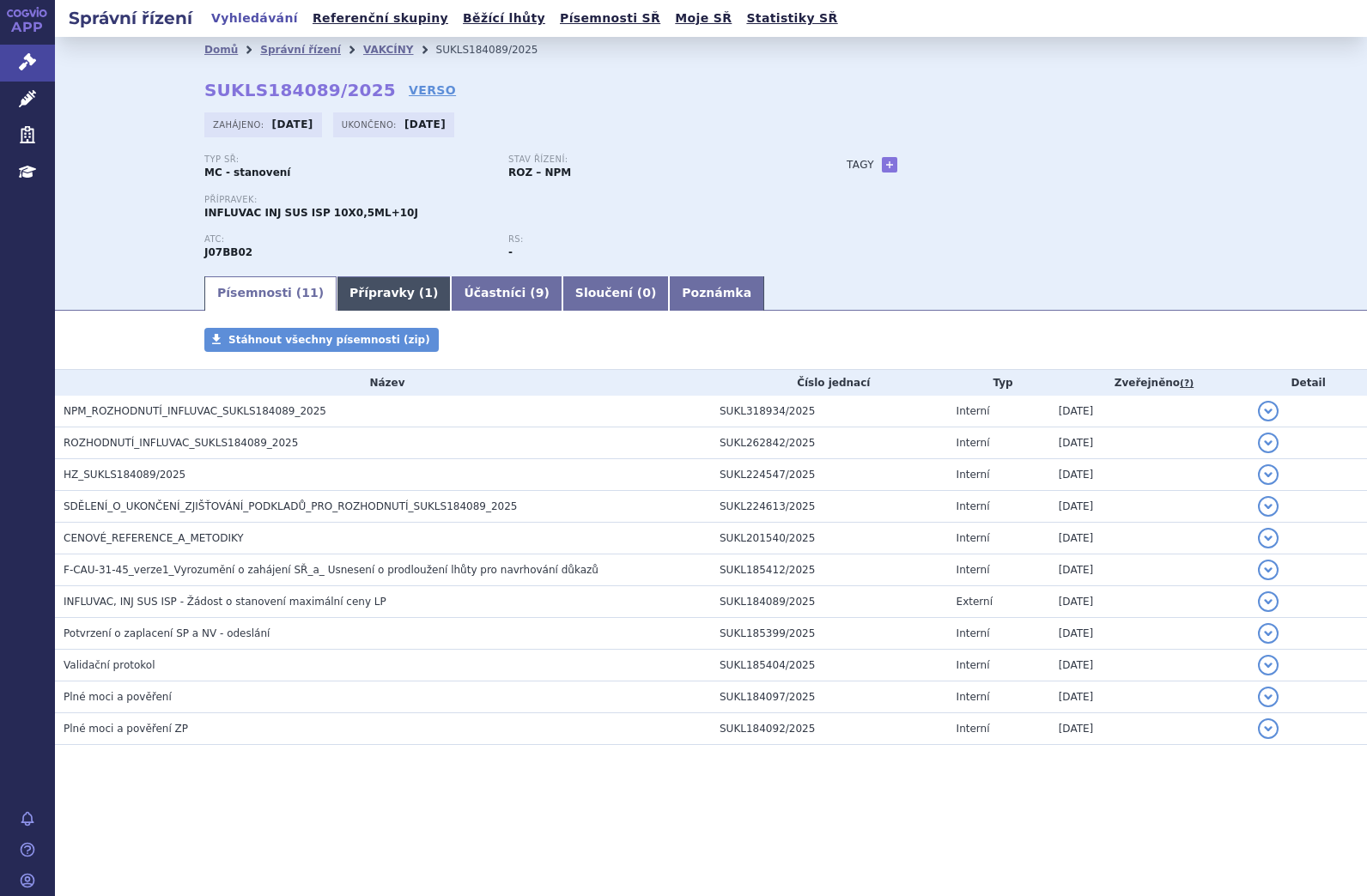
click at [366, 296] on link "Přípravky ( 1 )" at bounding box center [393, 293] width 114 height 35
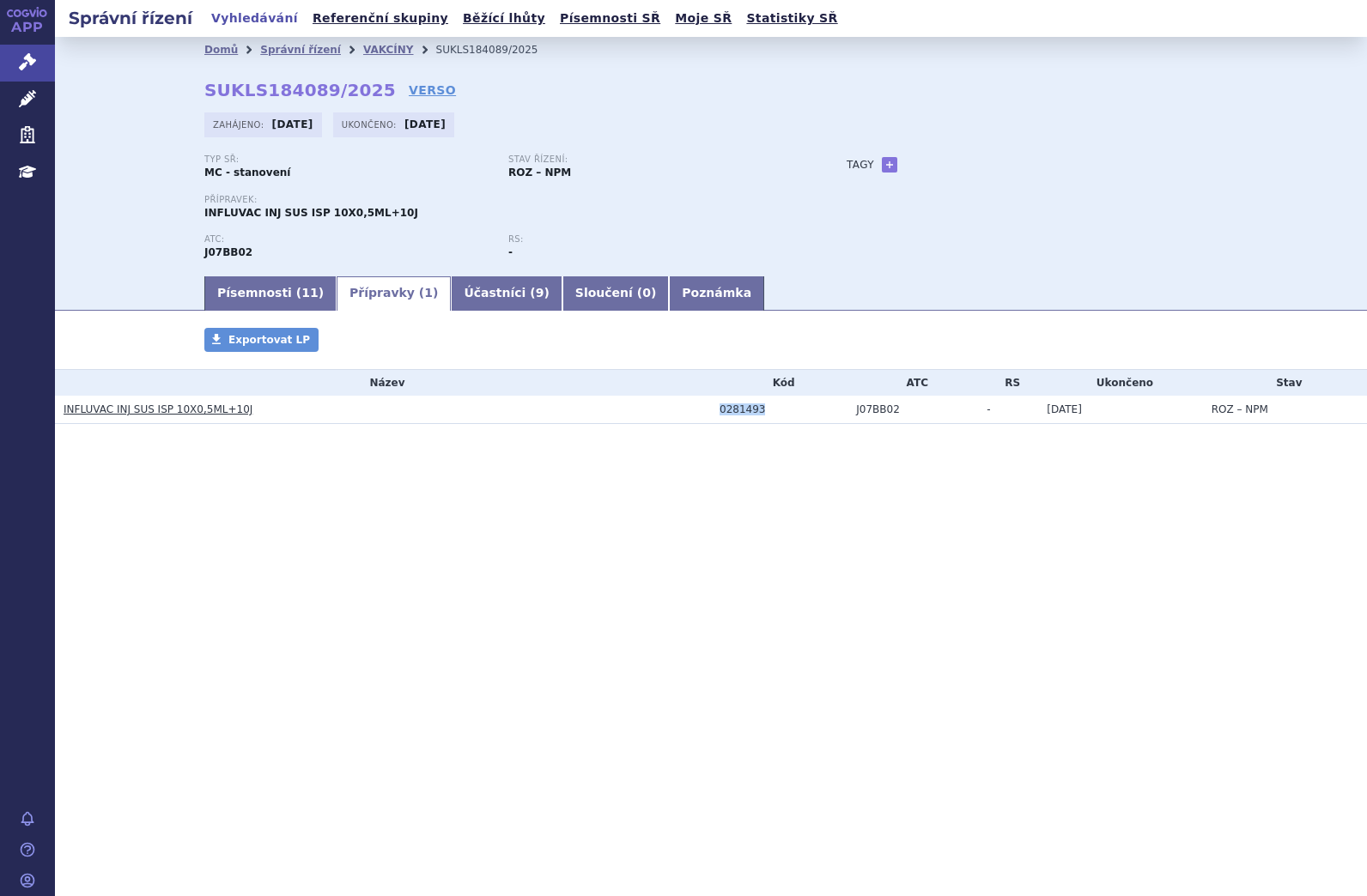
drag, startPoint x: 715, startPoint y: 412, endPoint x: 758, endPoint y: 412, distance: 43.0
click at [758, 412] on td "0281493" at bounding box center [778, 409] width 136 height 29
copy div "0281493"
click at [249, 284] on link "Písemnosti ( 11 )" at bounding box center [270, 293] width 132 height 35
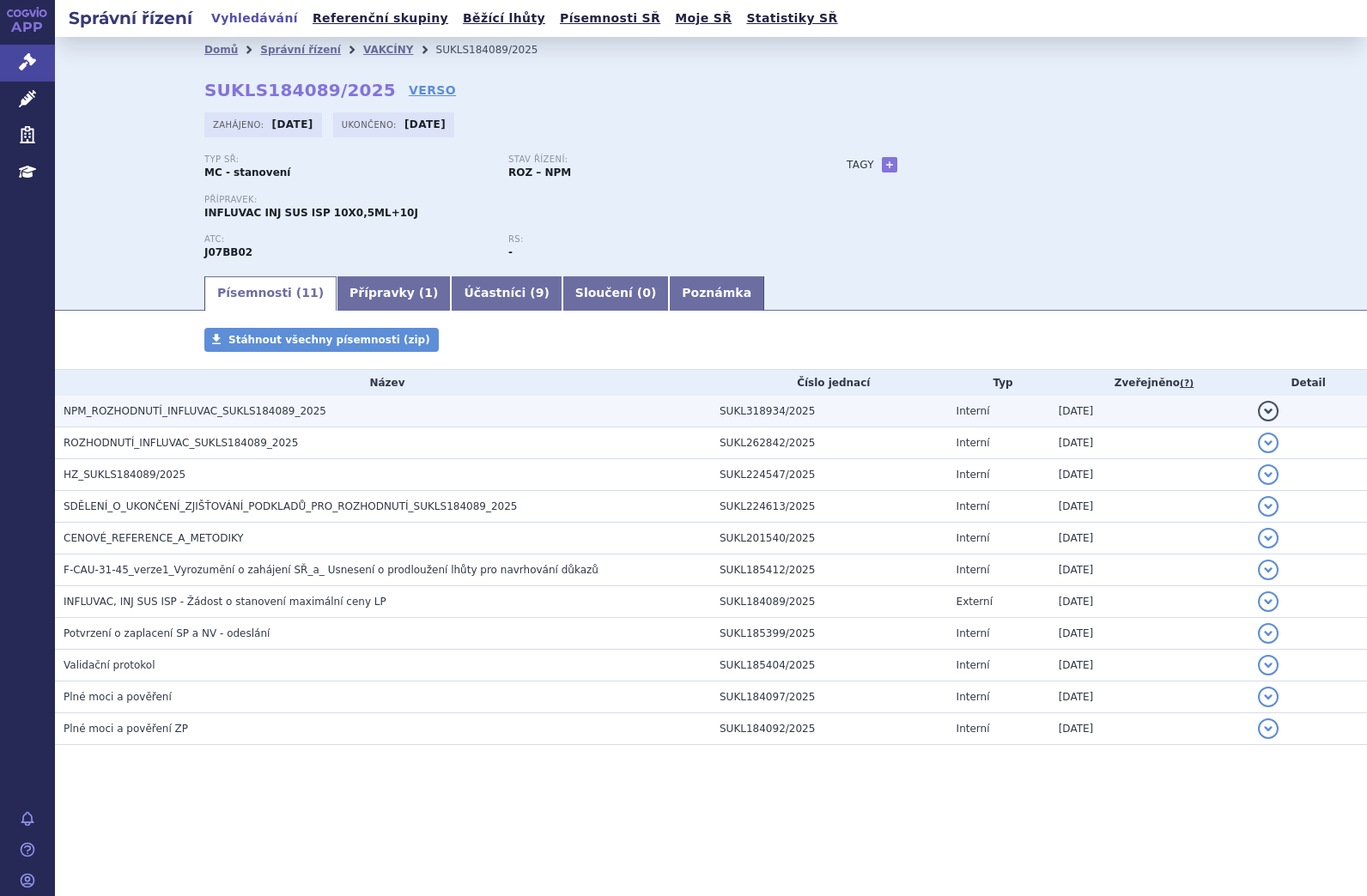
click at [291, 410] on span "NPM_ROZHODNUTÍ_INFLUVAC_SUKLS184089_2025" at bounding box center [195, 411] width 262 height 12
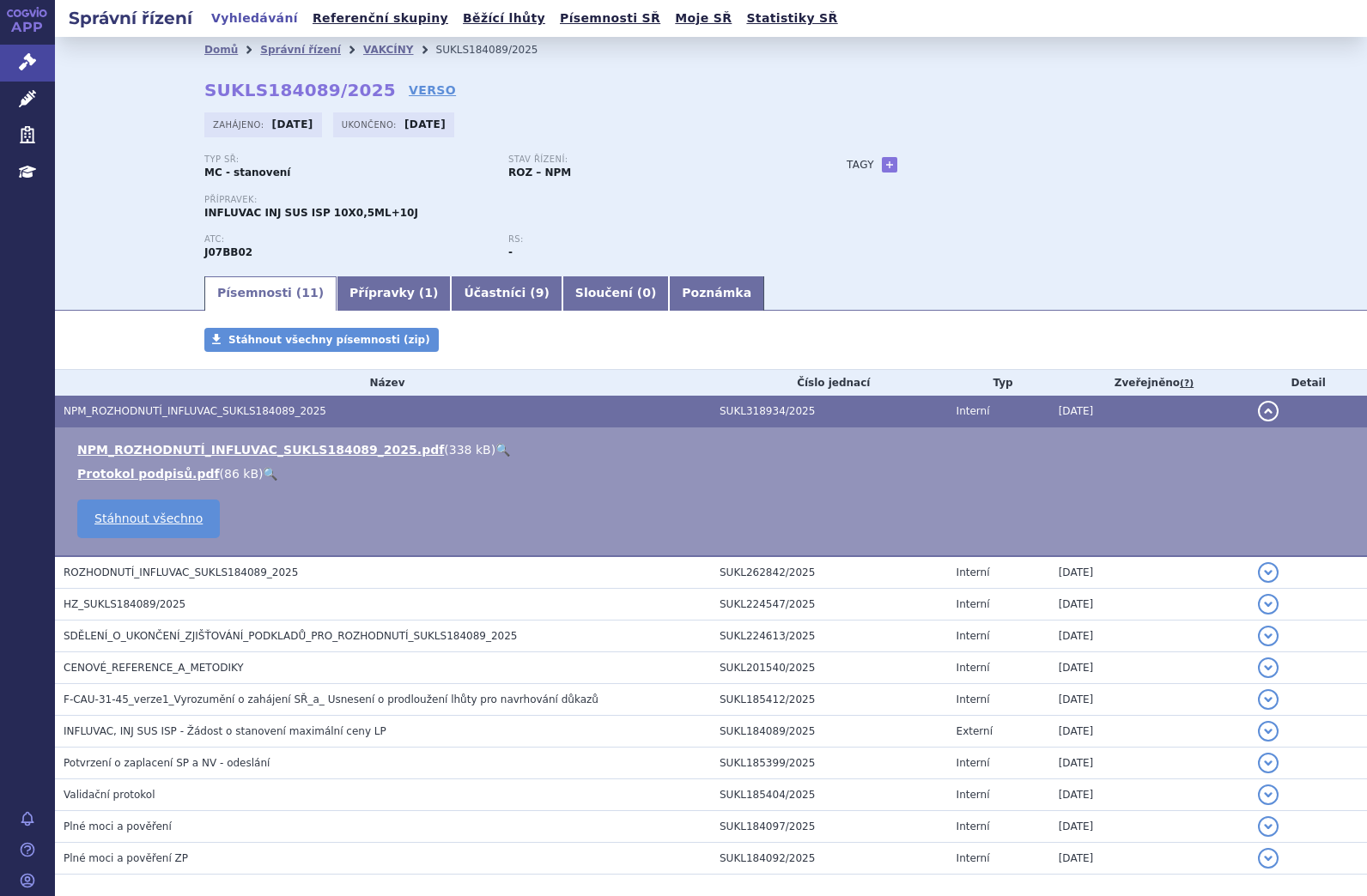
click at [496, 448] on link "🔍" at bounding box center [503, 450] width 15 height 14
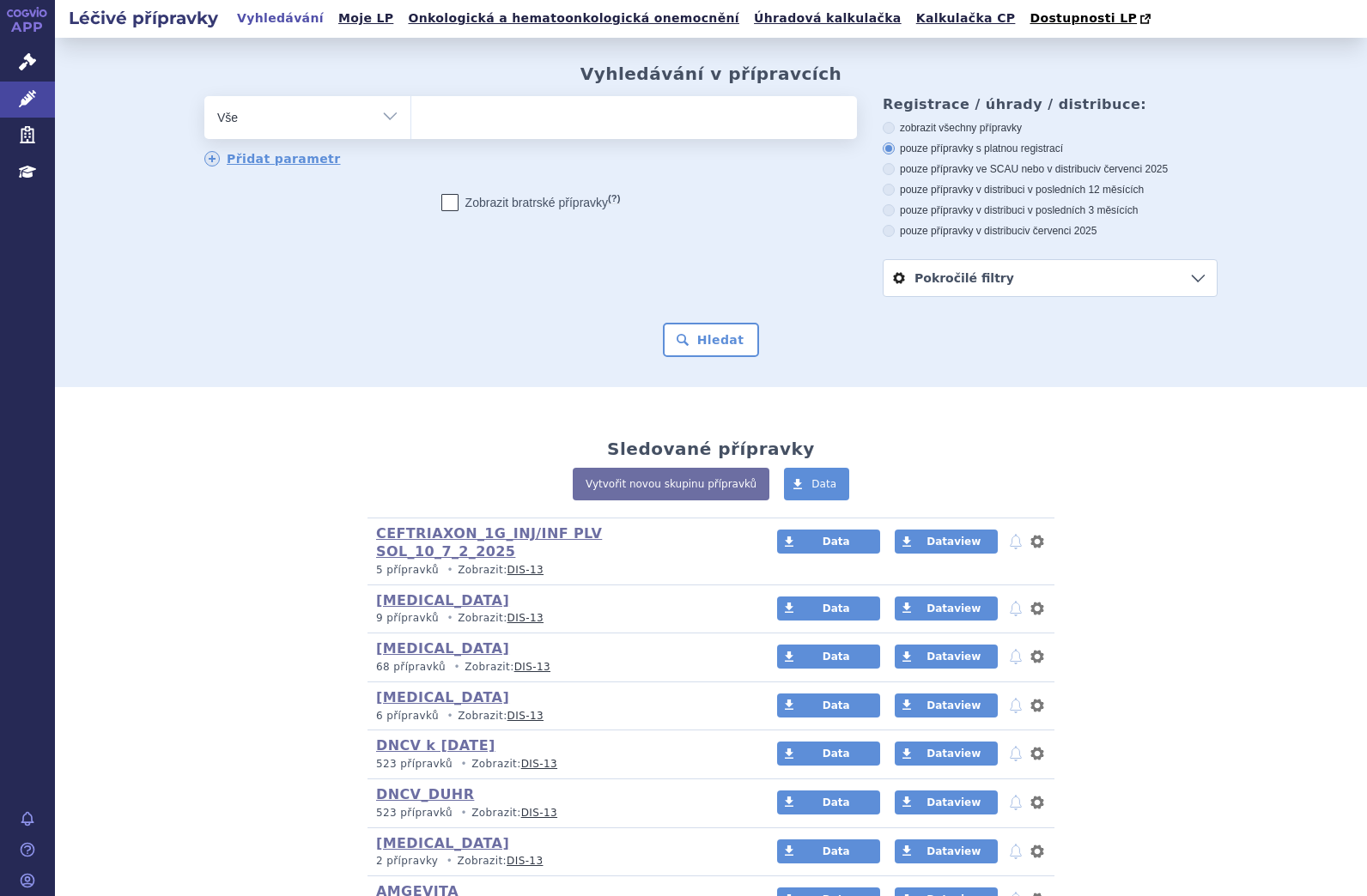
click at [555, 118] on ul at bounding box center [634, 114] width 445 height 36
click at [411, 118] on select at bounding box center [410, 116] width 1 height 43
paste input "0281493"
type input "0281493"
select select "0281493"
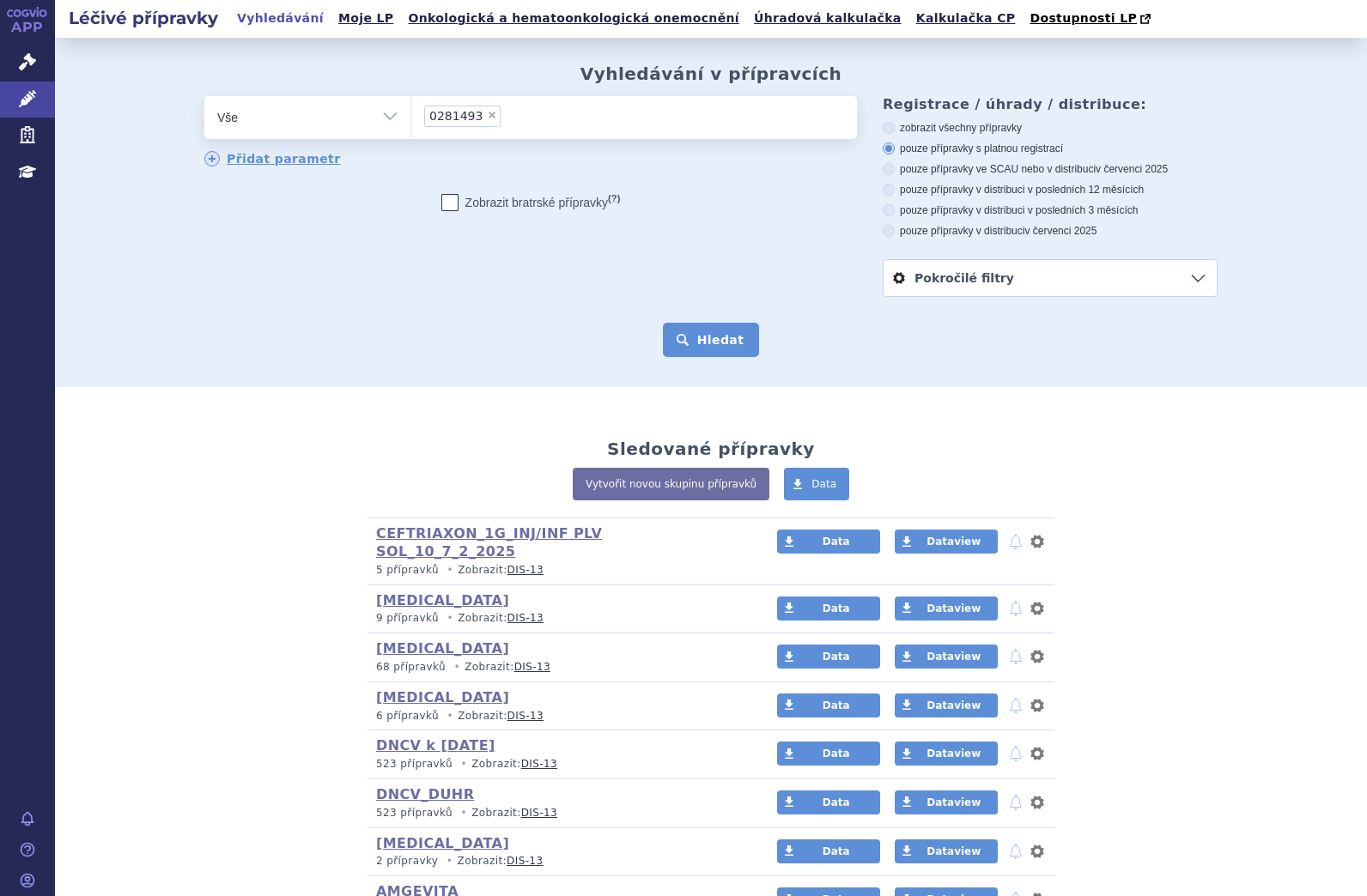
click at [689, 336] on button "Hledat" at bounding box center [711, 340] width 97 height 35
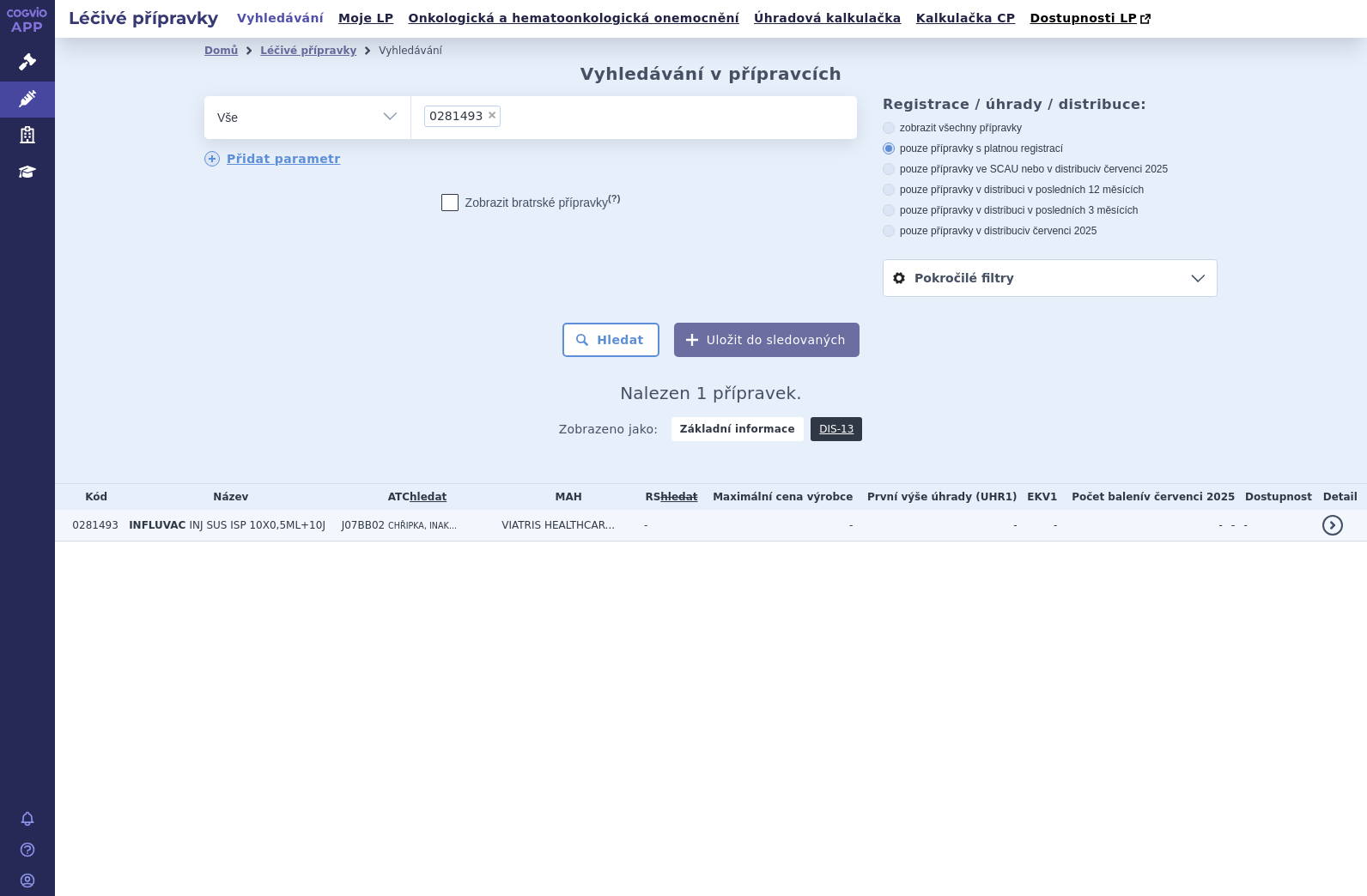
click at [230, 531] on span "INJ SUS ISP 10X0,5ML+10J" at bounding box center [257, 525] width 136 height 12
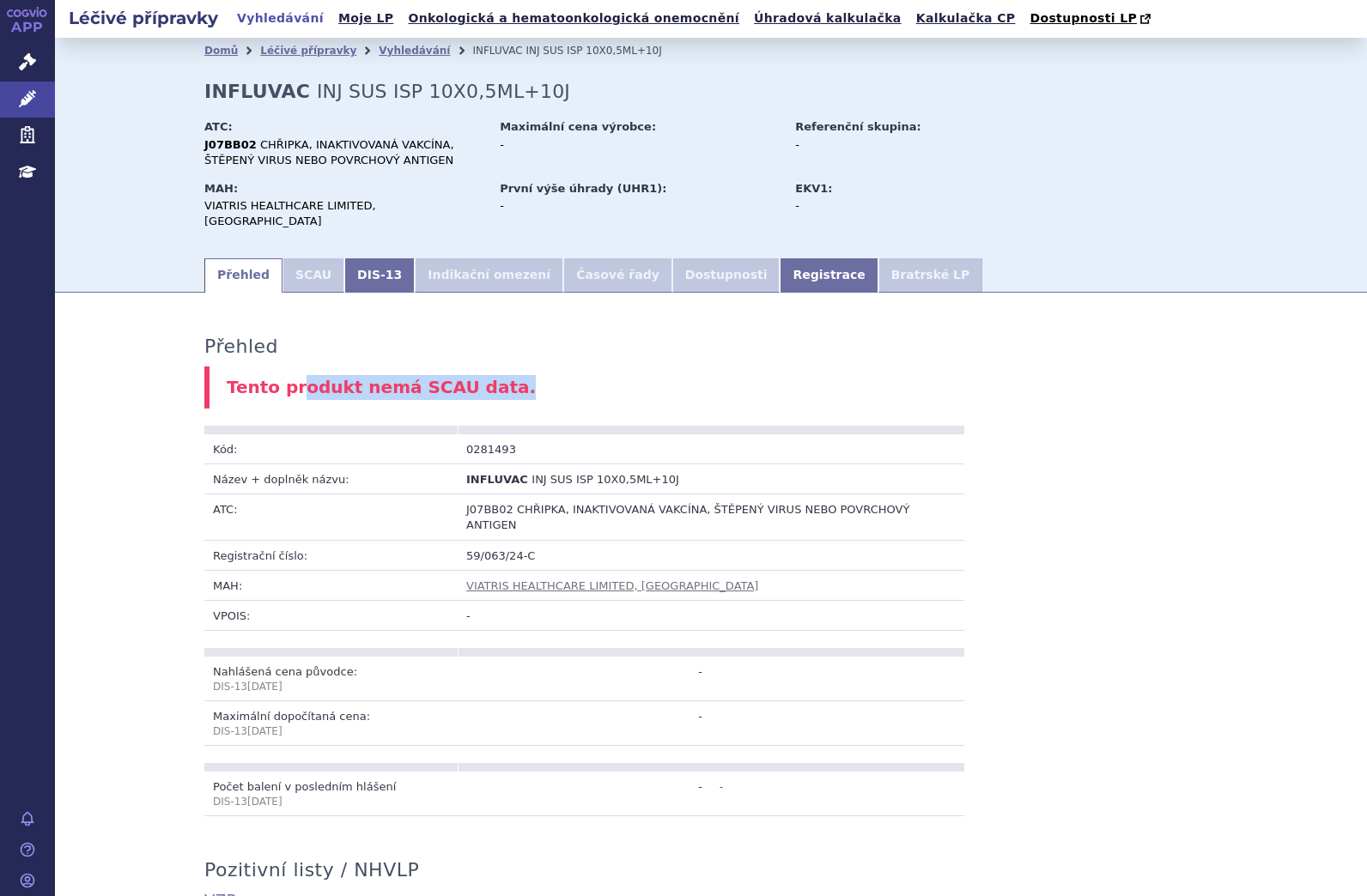
drag, startPoint x: 288, startPoint y: 374, endPoint x: 586, endPoint y: 375, distance: 298.0
click at [586, 375] on div "Tento produkt nemá SCAU data." at bounding box center [711, 387] width 1013 height 42
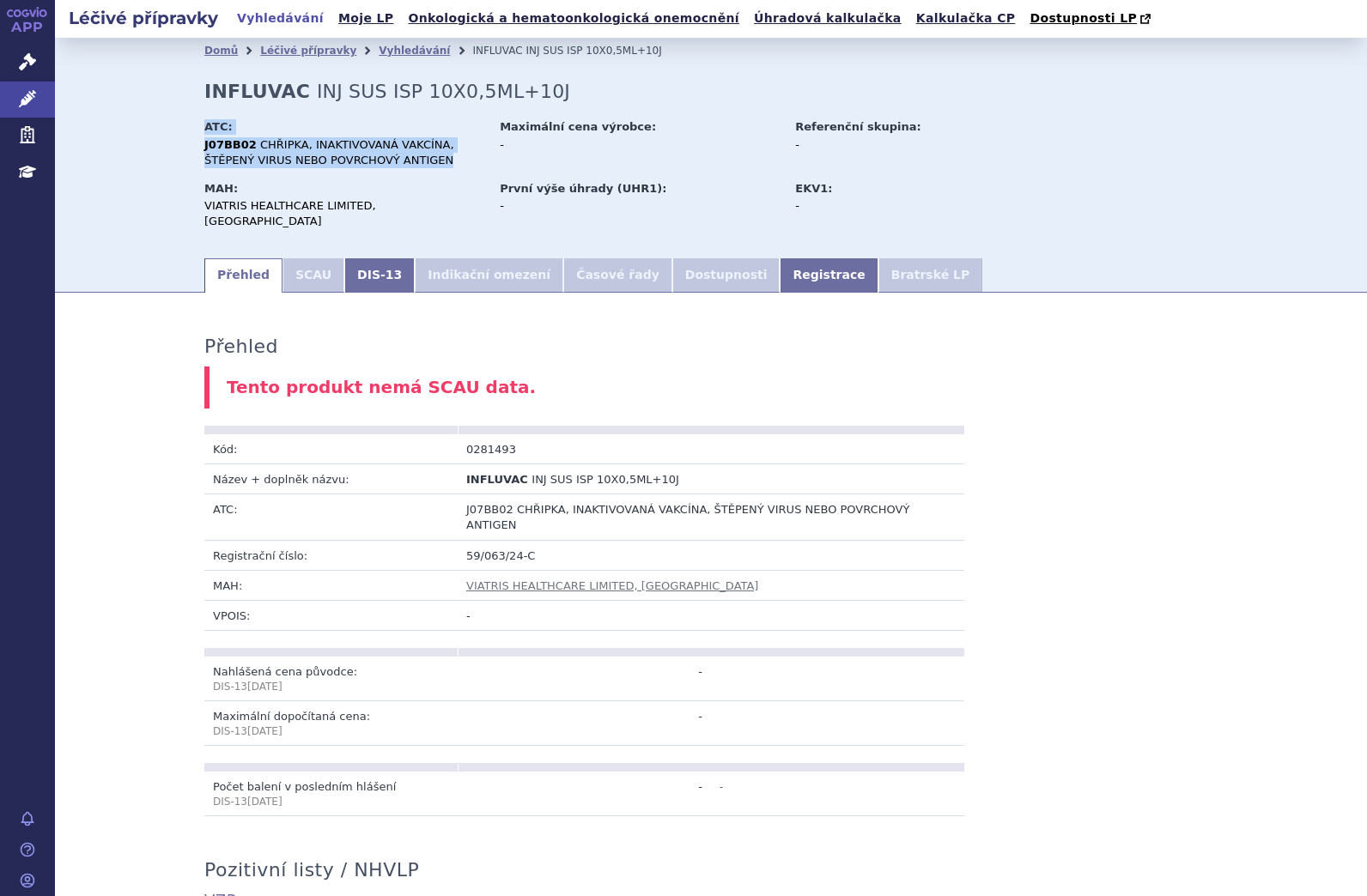
drag, startPoint x: 197, startPoint y: 144, endPoint x: 385, endPoint y: 161, distance: 188.8
click at [385, 161] on div "Domů Léčivé přípravky Vyhledávání INFLUVAC INJ SUS ISP 10X0,5ML+10J INFLUVAC IN…" at bounding box center [710, 160] width 1082 height 193
drag, startPoint x: 385, startPoint y: 161, endPoint x: 356, endPoint y: 206, distance: 53.5
click at [356, 206] on div "VIATRIS HEALTHCARE LIMITED, Dublin" at bounding box center [344, 214] width 279 height 31
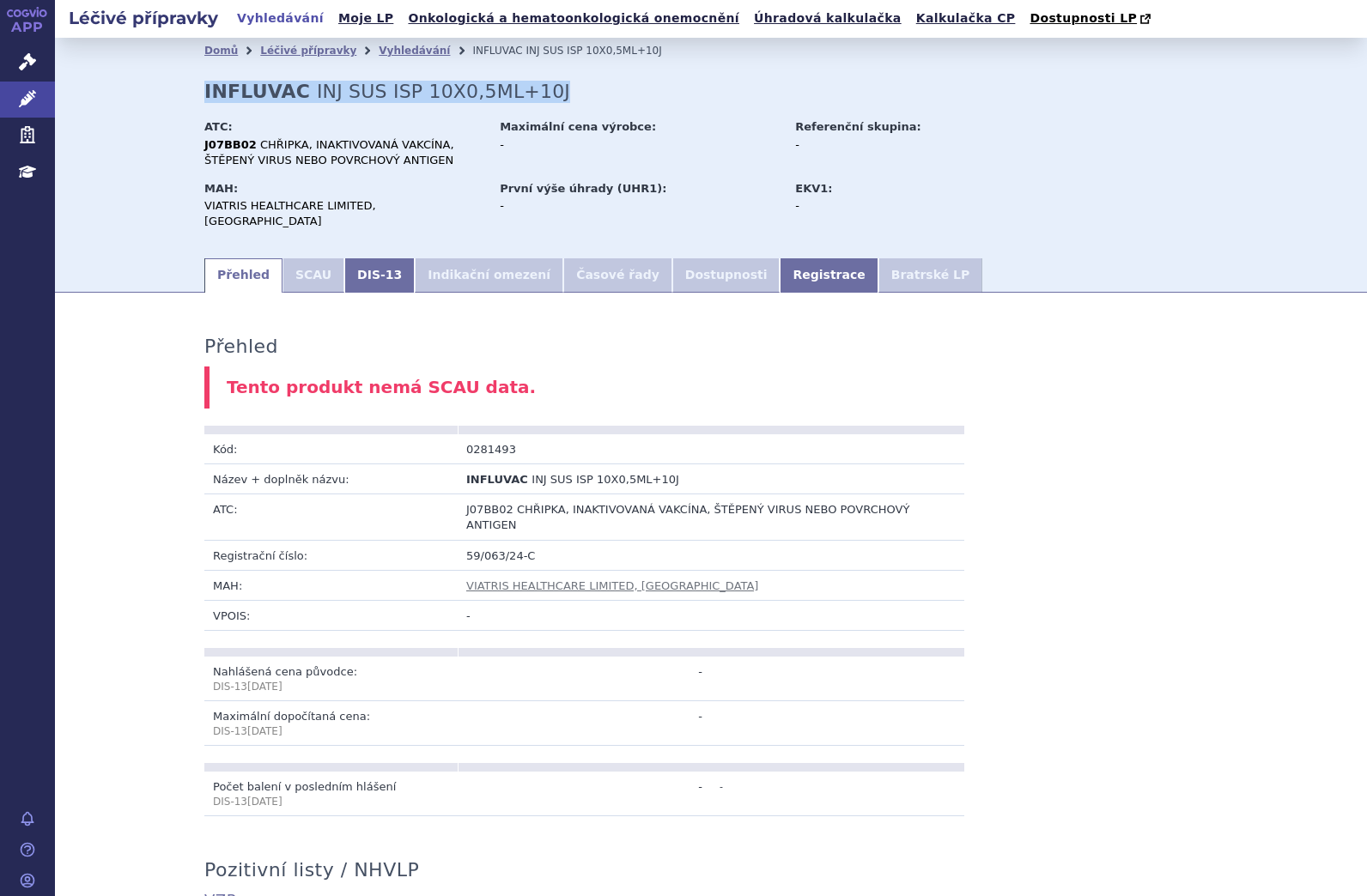
drag, startPoint x: 199, startPoint y: 90, endPoint x: 522, endPoint y: 98, distance: 323.1
click at [522, 98] on div "Domů Léčivé přípravky Vyhledávání INFLUVAC INJ SUS ISP 10X0,5ML+10J INFLUVAC IN…" at bounding box center [710, 160] width 1082 height 193
copy h2 "INFLUVAC INJ SUS ISP 10X0,5ML+10J"
drag, startPoint x: 458, startPoint y: 434, endPoint x: 506, endPoint y: 437, distance: 48.1
click at [506, 437] on td "0281493" at bounding box center [584, 449] width 253 height 30
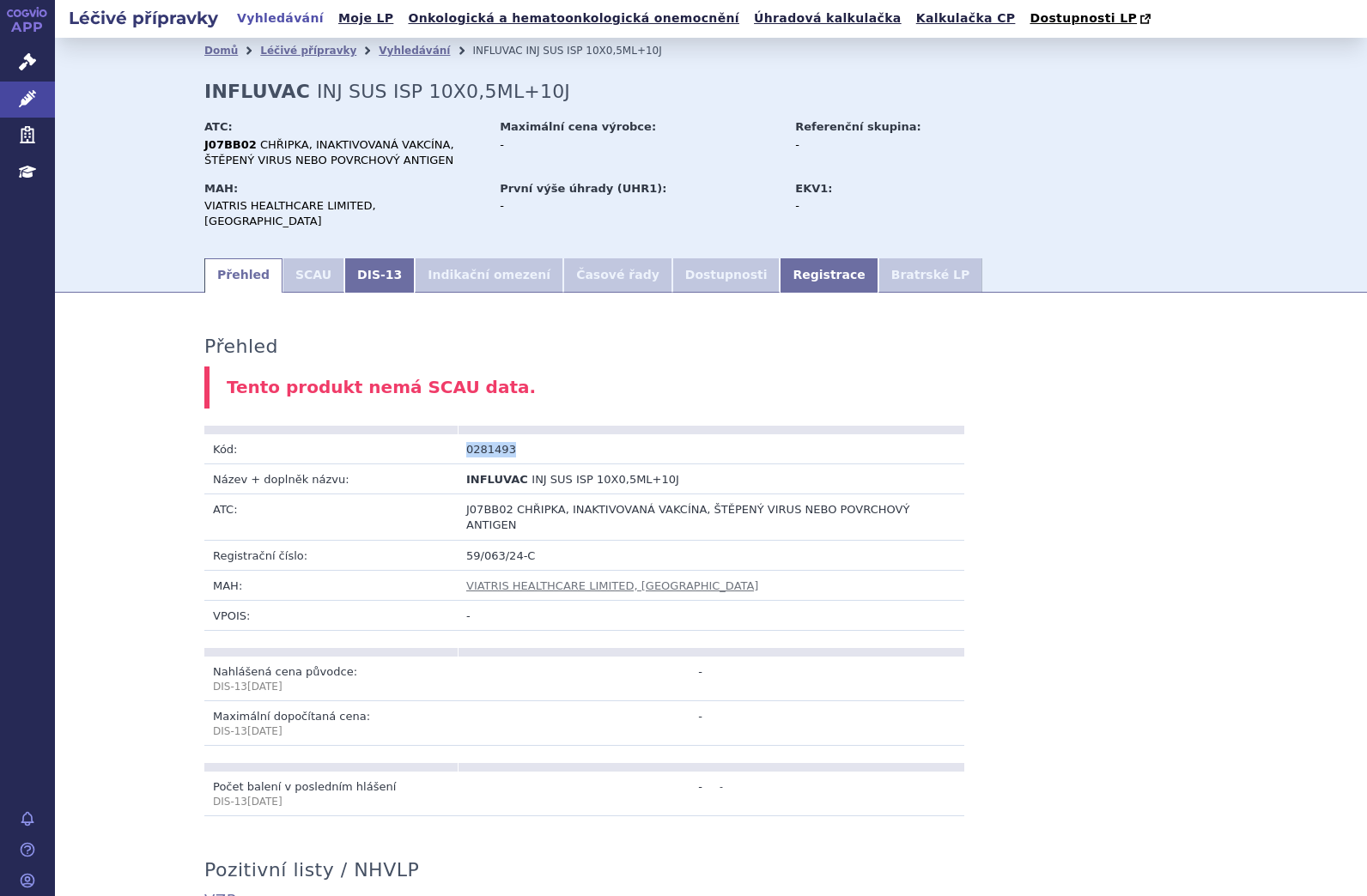
copy td "0281493"
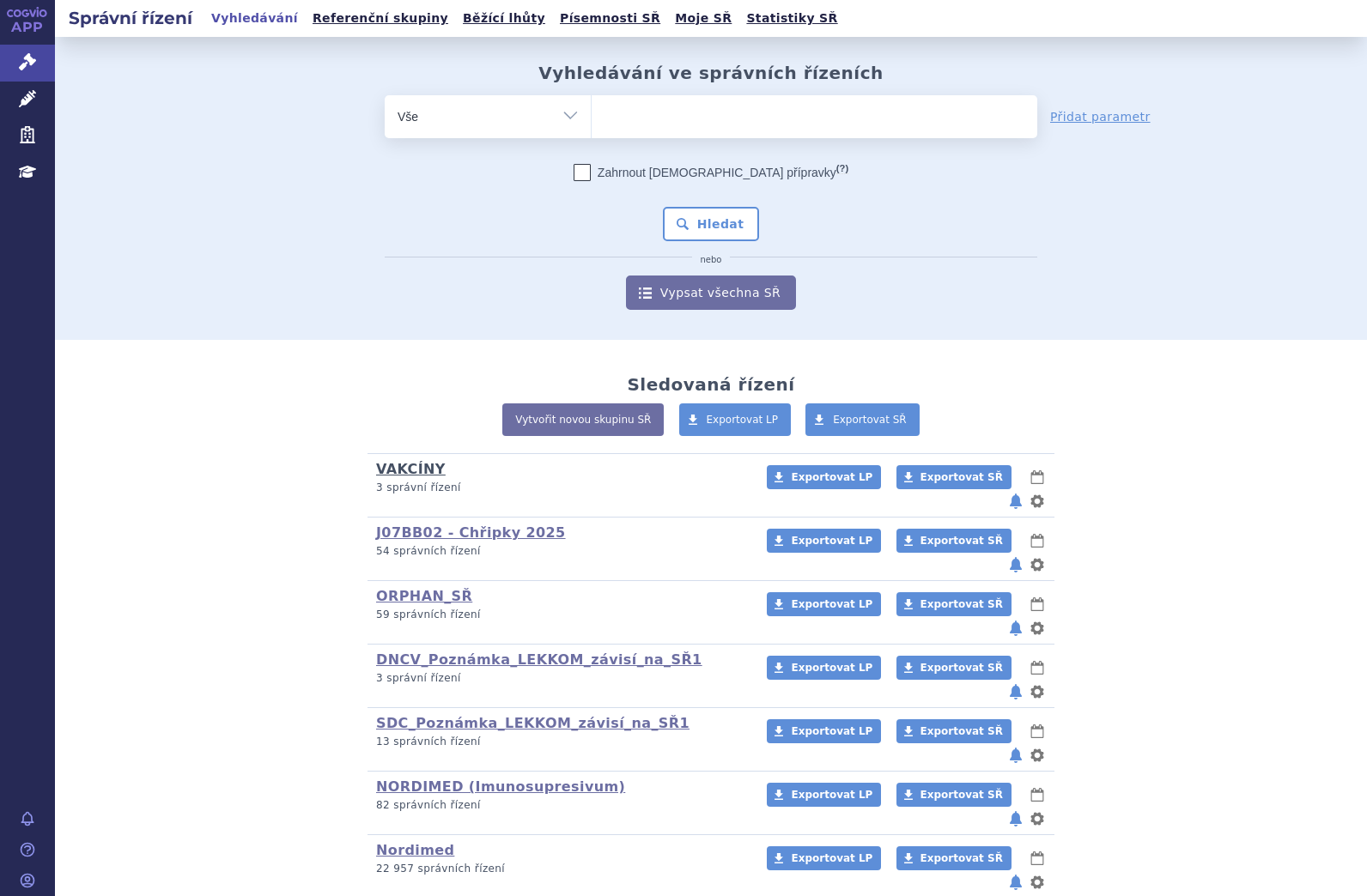
click at [394, 464] on link "VAKCÍNY" at bounding box center [410, 469] width 70 height 16
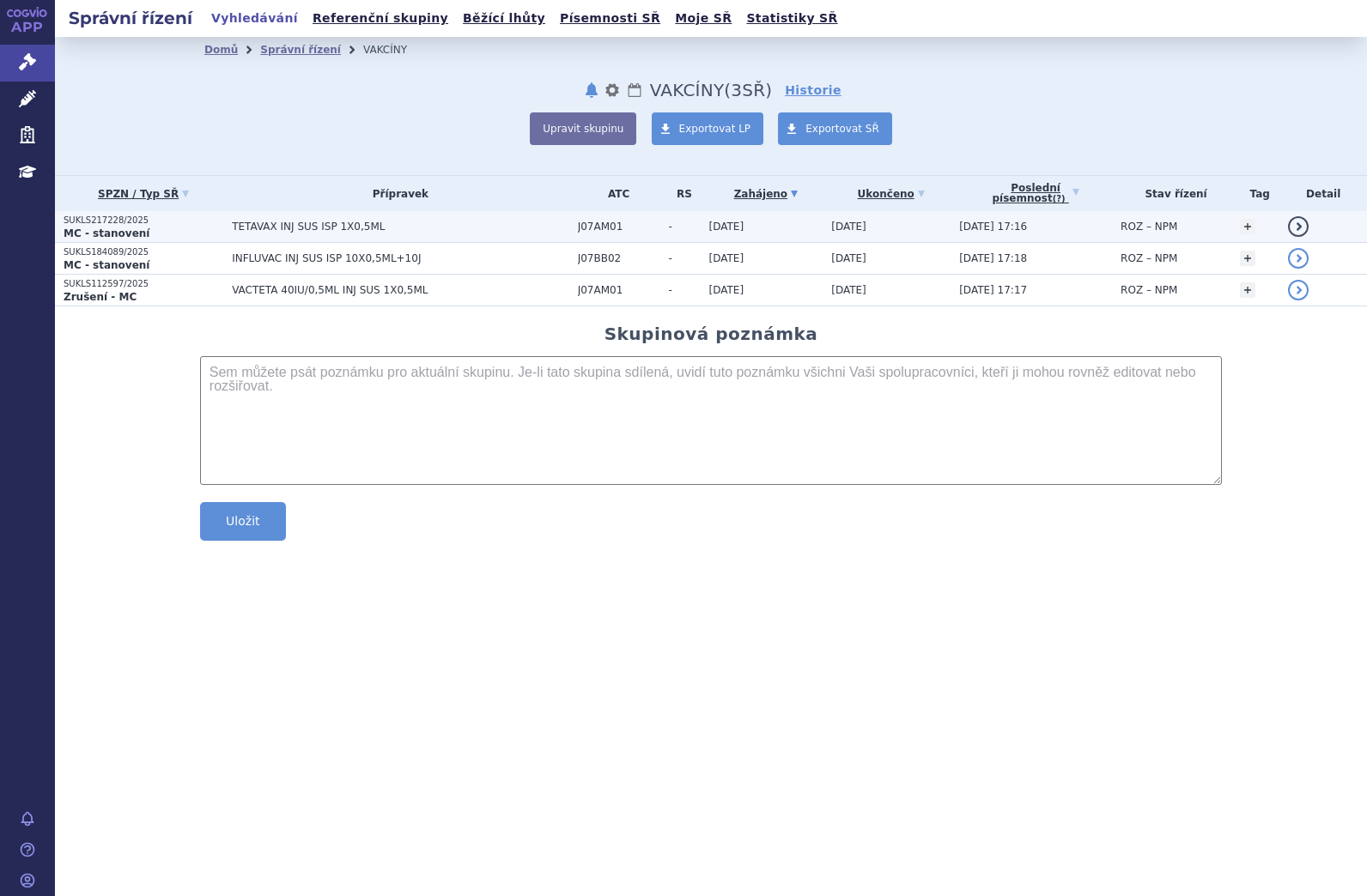
click at [290, 228] on span "TETAVAX INJ SUS ISP 1X0,5ML" at bounding box center [400, 226] width 338 height 12
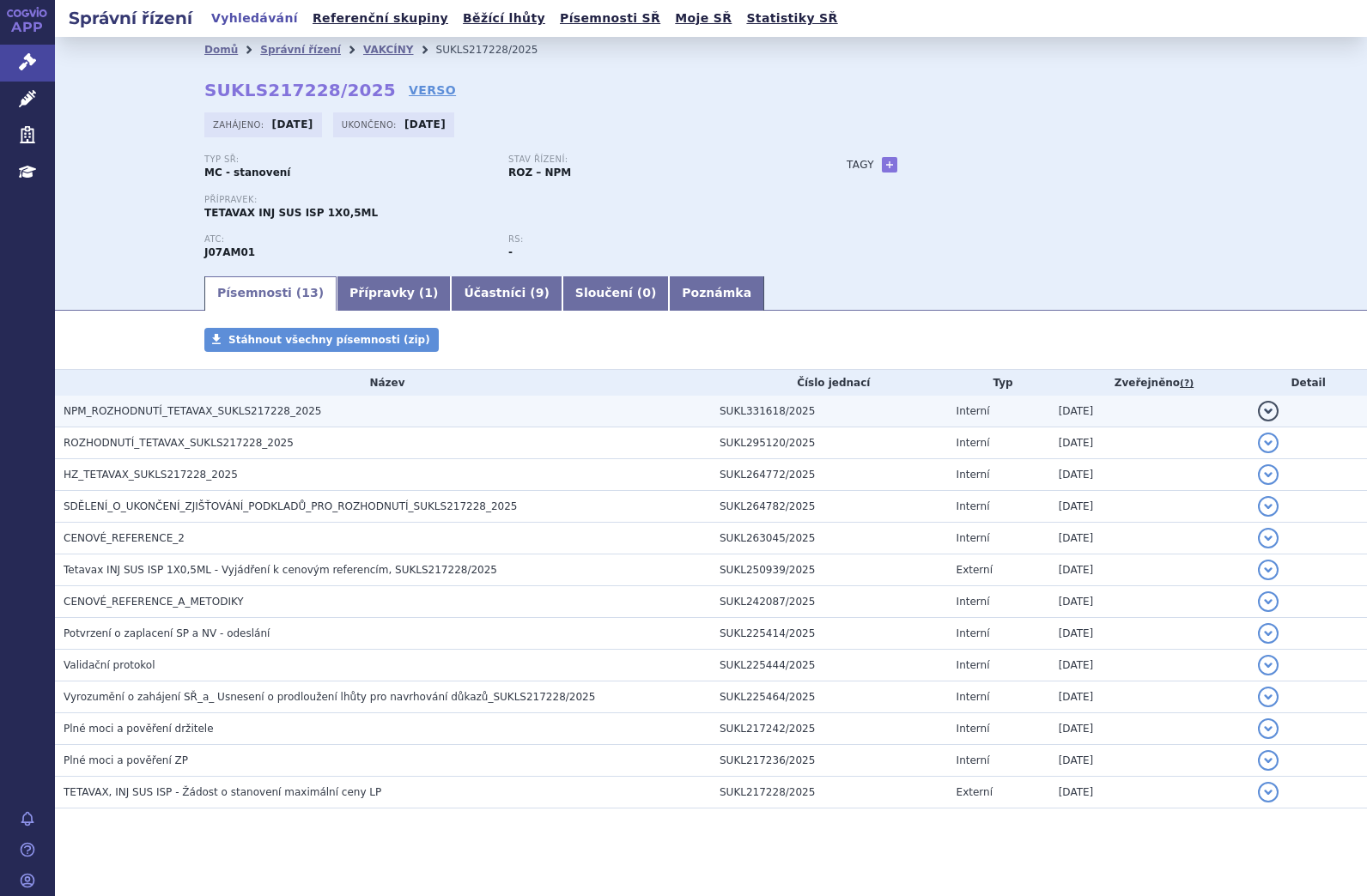
click at [274, 412] on span "NPM_ROZHODNUTÍ_TETAVAX_SUKLS217228_2025" at bounding box center [192, 411] width 257 height 12
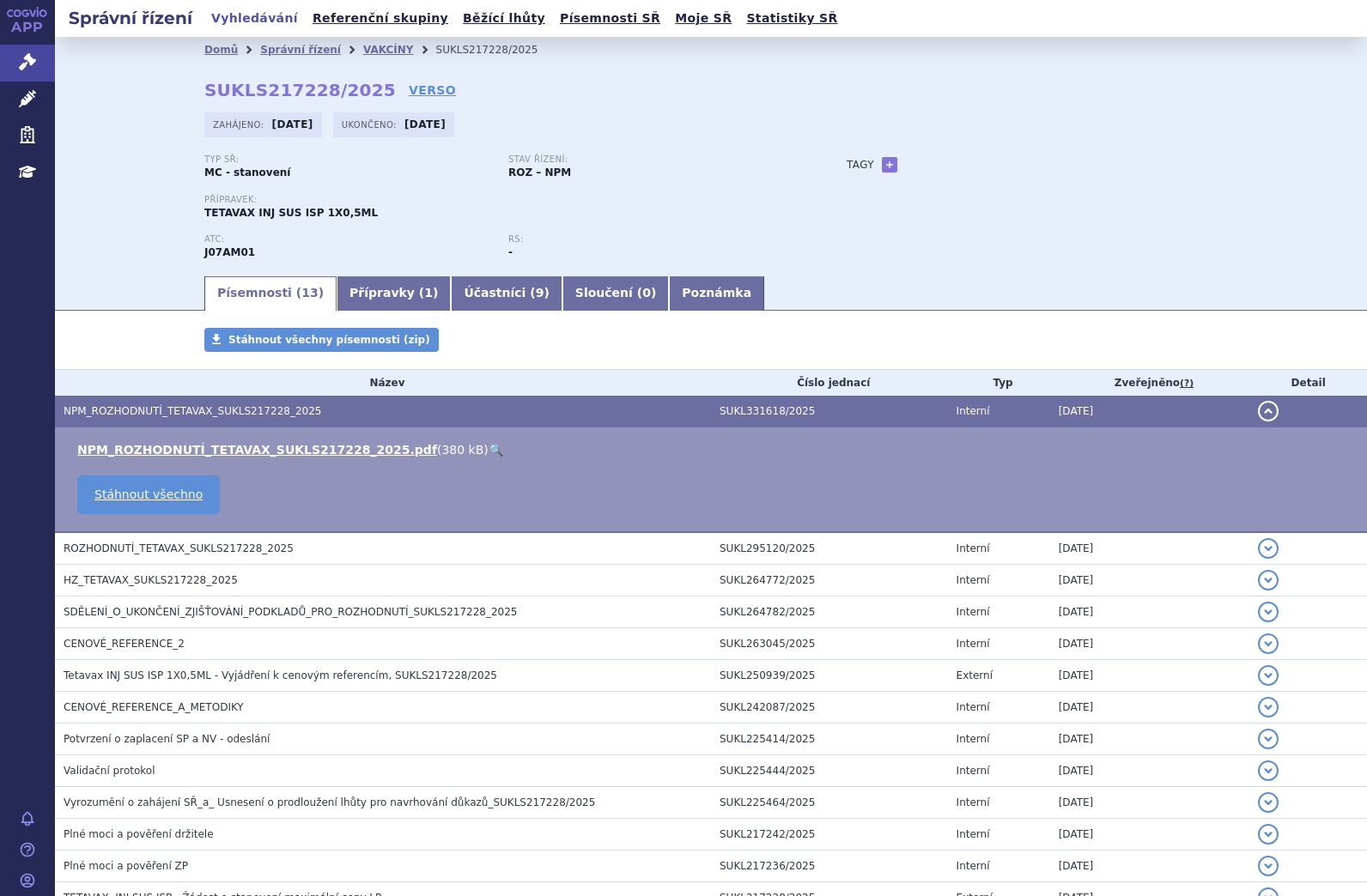
click at [489, 447] on link "🔍" at bounding box center [496, 450] width 15 height 14
